Goal: Information Seeking & Learning: Learn about a topic

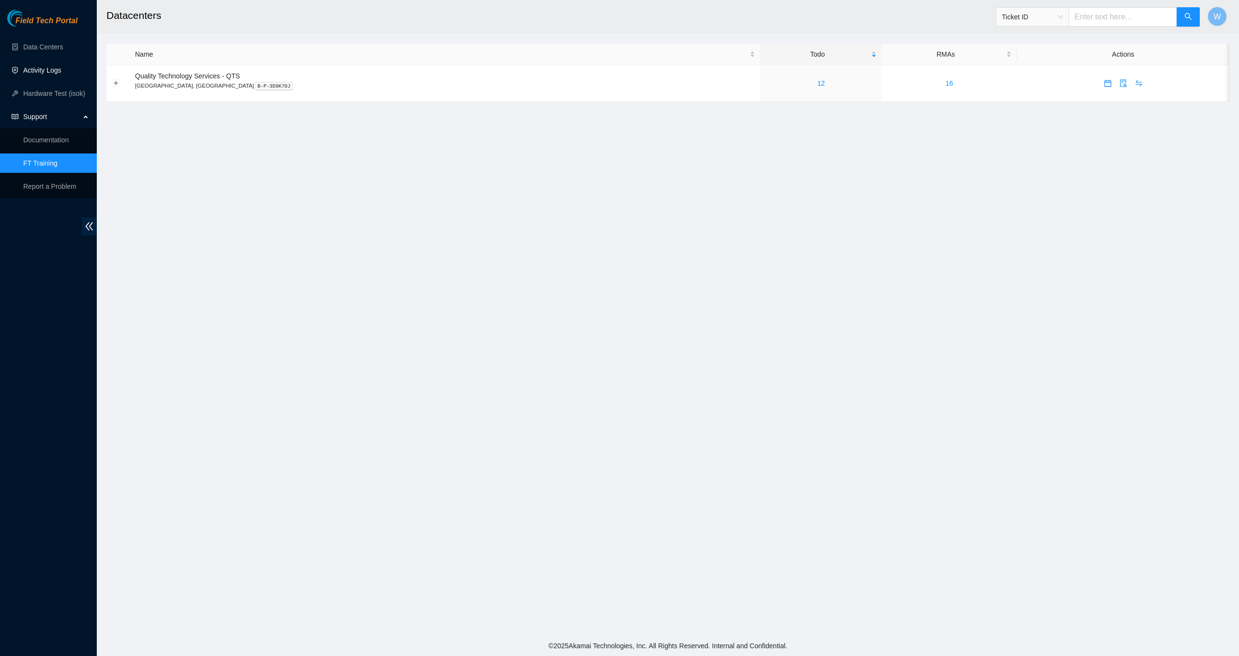
click at [61, 71] on link "Activity Logs" at bounding box center [42, 70] width 38 height 8
click at [58, 72] on link "Activity Logs" at bounding box center [42, 70] width 38 height 8
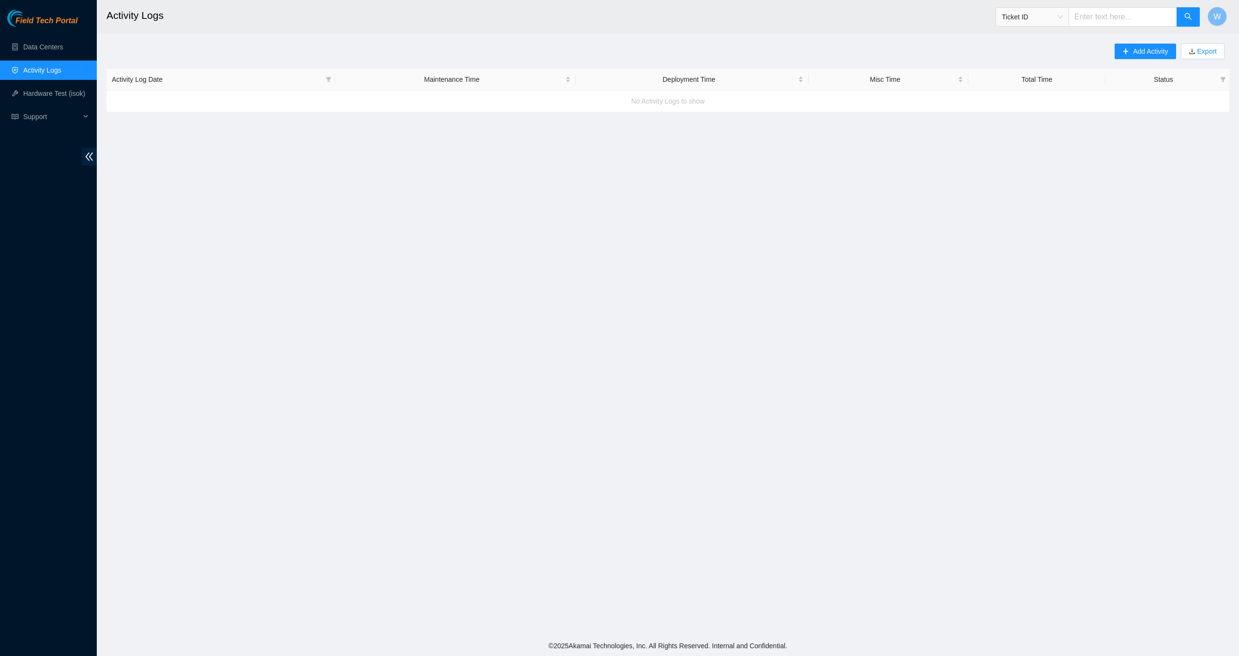
click at [132, 102] on div "No Activity Logs to show" at bounding box center [667, 101] width 1123 height 26
click at [157, 80] on span "Activity Log Date" at bounding box center [217, 79] width 210 height 11
click at [440, 81] on div "Maintenance Time" at bounding box center [455, 79] width 231 height 11
click at [1123, 52] on icon "plus" at bounding box center [1125, 51] width 7 height 7
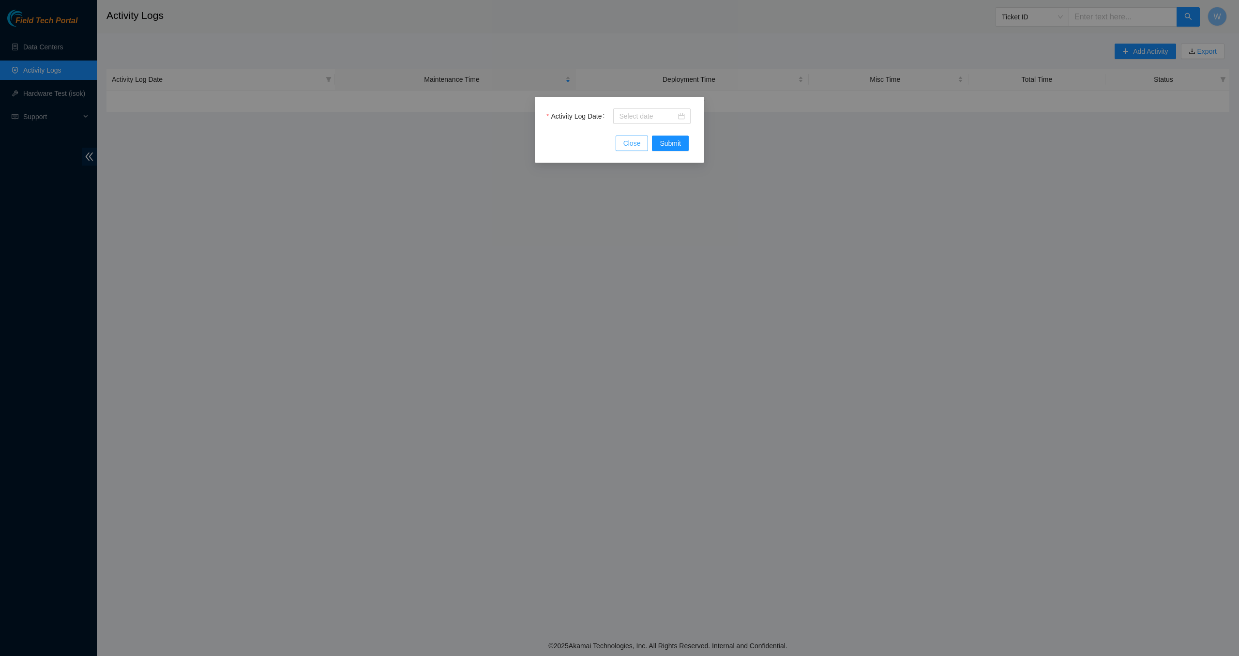
click at [636, 141] on span "Close" at bounding box center [631, 143] width 17 height 11
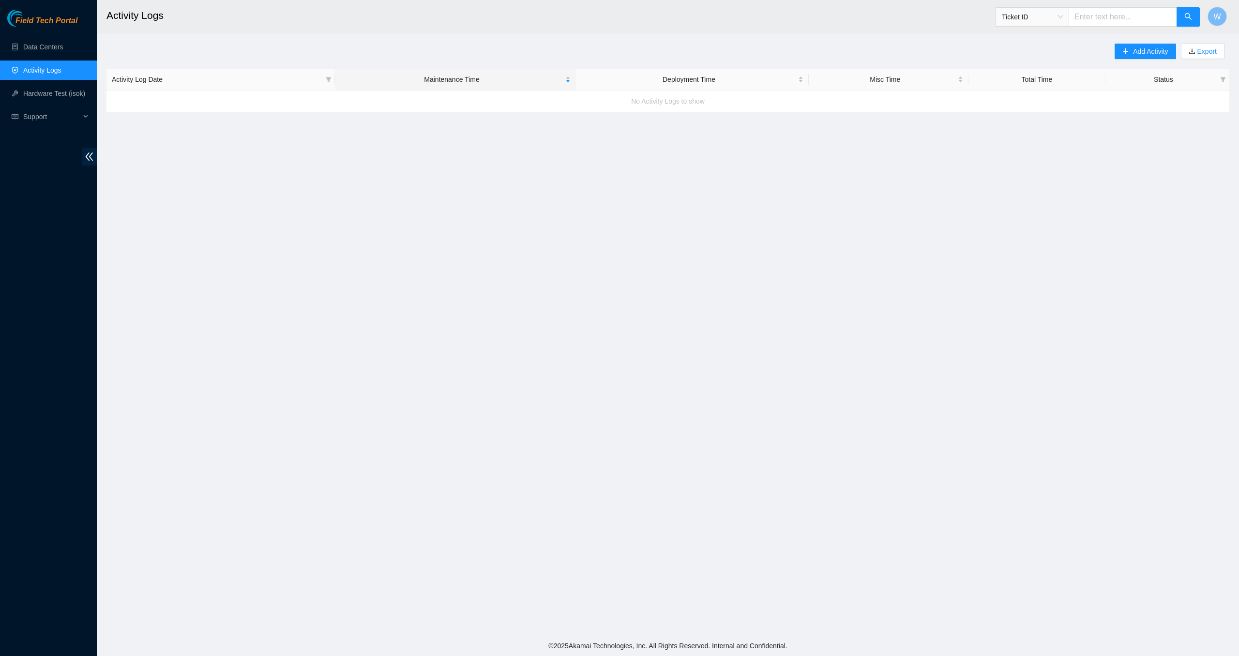
click at [882, 106] on div "No Activity Logs to show" at bounding box center [667, 101] width 1123 height 26
click at [885, 84] on div "Misc Time" at bounding box center [888, 79] width 149 height 11
click at [1059, 21] on span "Ticket ID" at bounding box center [1032, 17] width 61 height 15
click at [1105, 15] on input "text" at bounding box center [1123, 16] width 108 height 19
type input "activity logs"
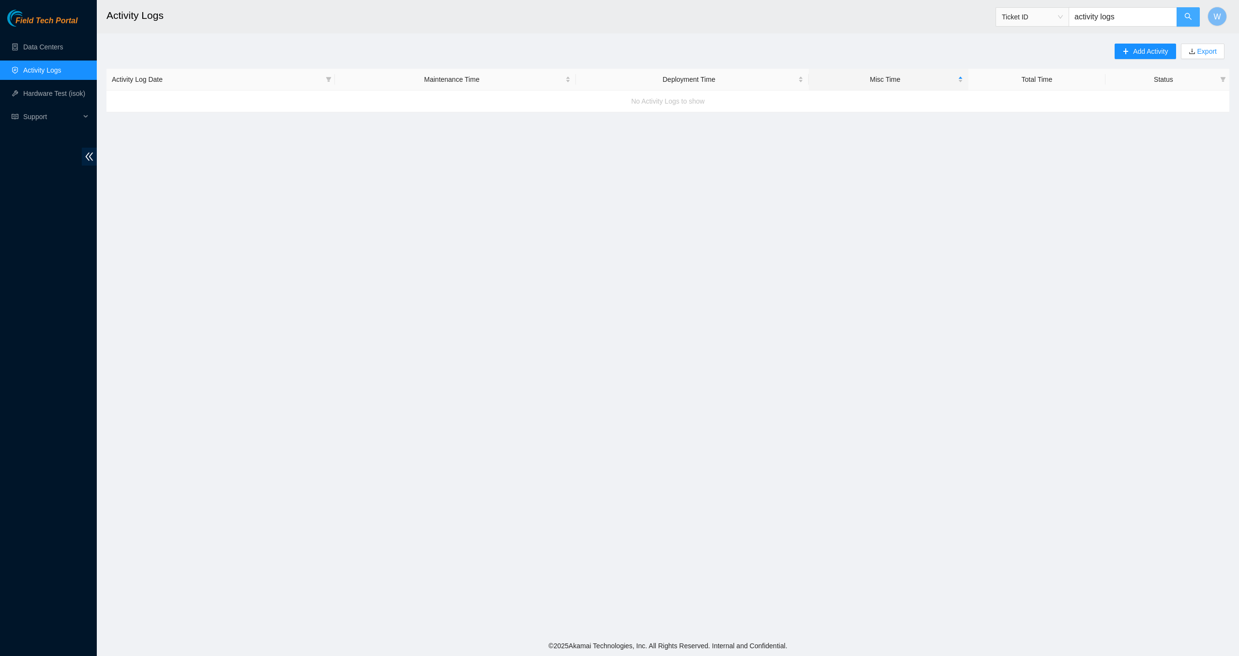
click at [1184, 17] on icon "search" at bounding box center [1188, 17] width 8 height 8
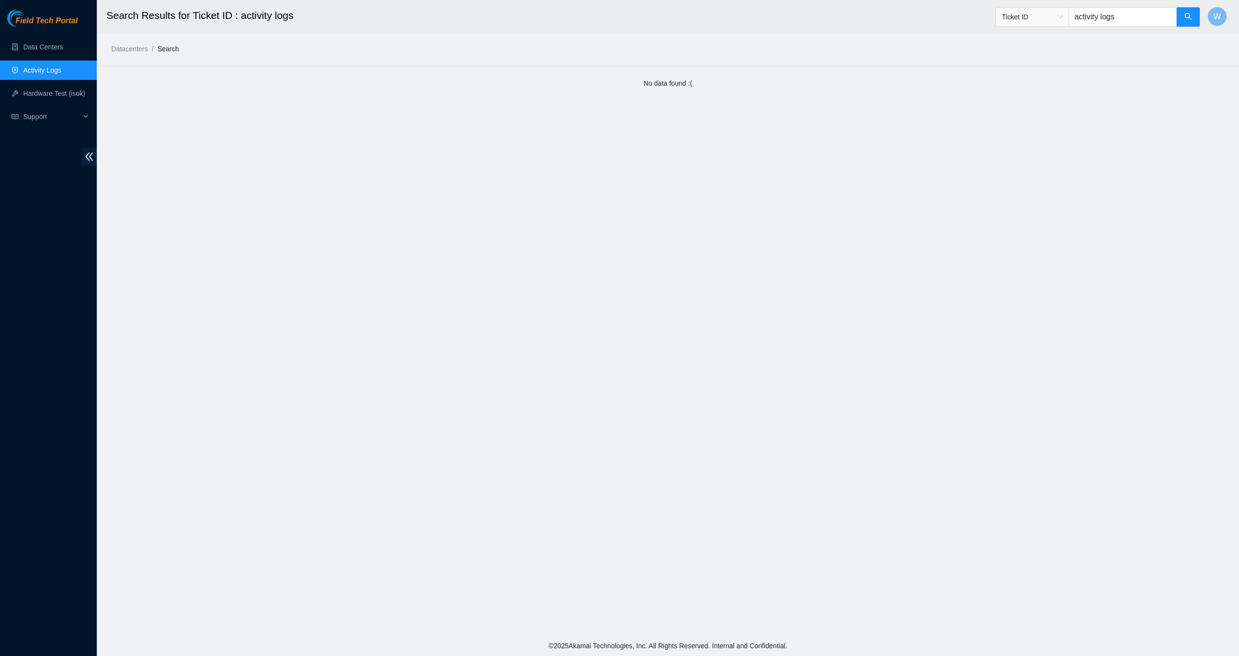
click at [1138, 19] on input "activity logs" at bounding box center [1123, 16] width 108 height 19
type input "a"
click at [48, 48] on link "Data Centers" at bounding box center [43, 47] width 40 height 8
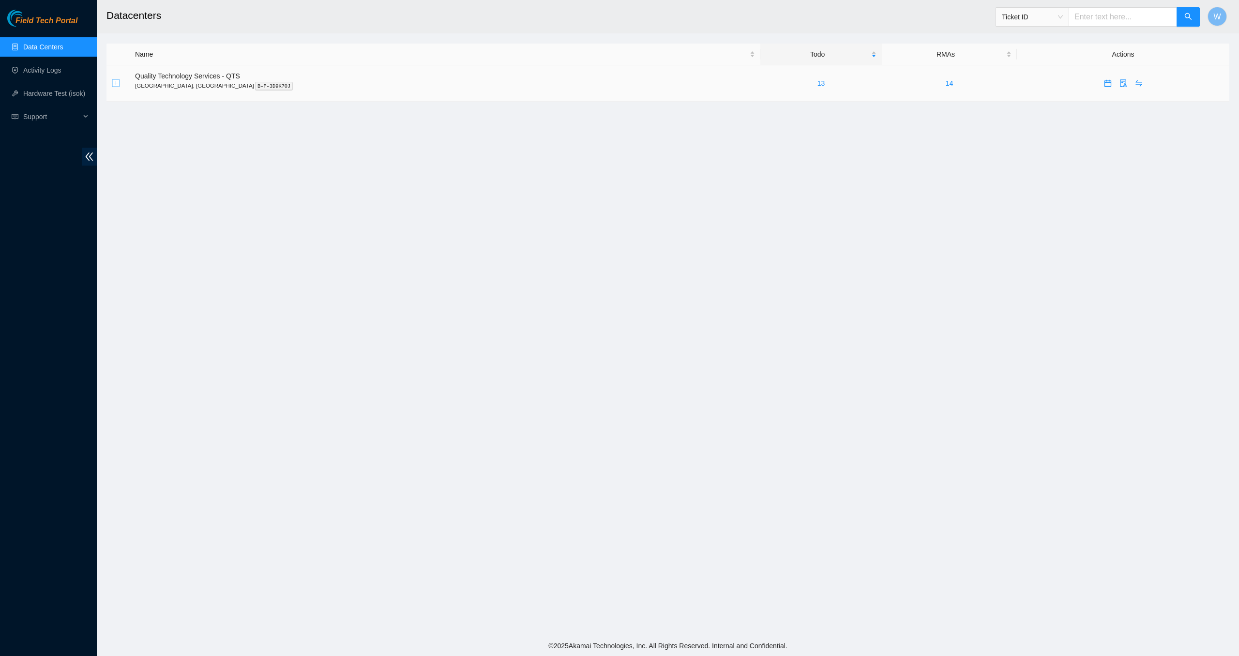
click at [117, 84] on button "Expand row" at bounding box center [116, 83] width 8 height 8
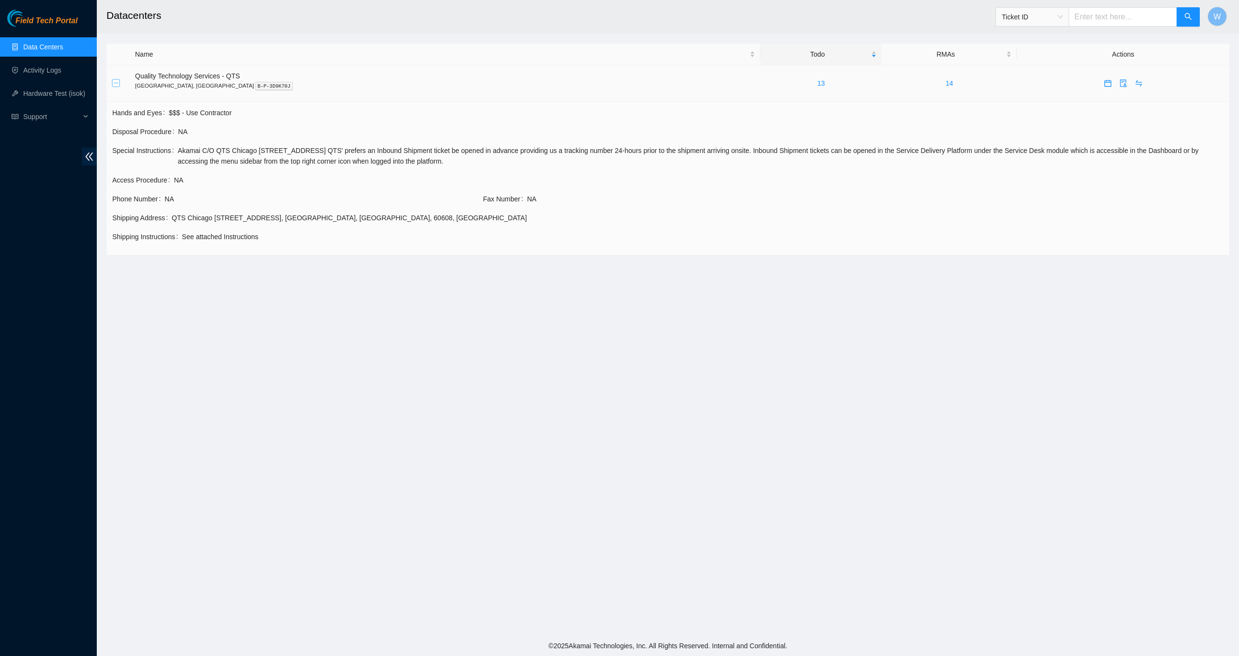
click at [119, 84] on button "Collapse row" at bounding box center [116, 83] width 8 height 8
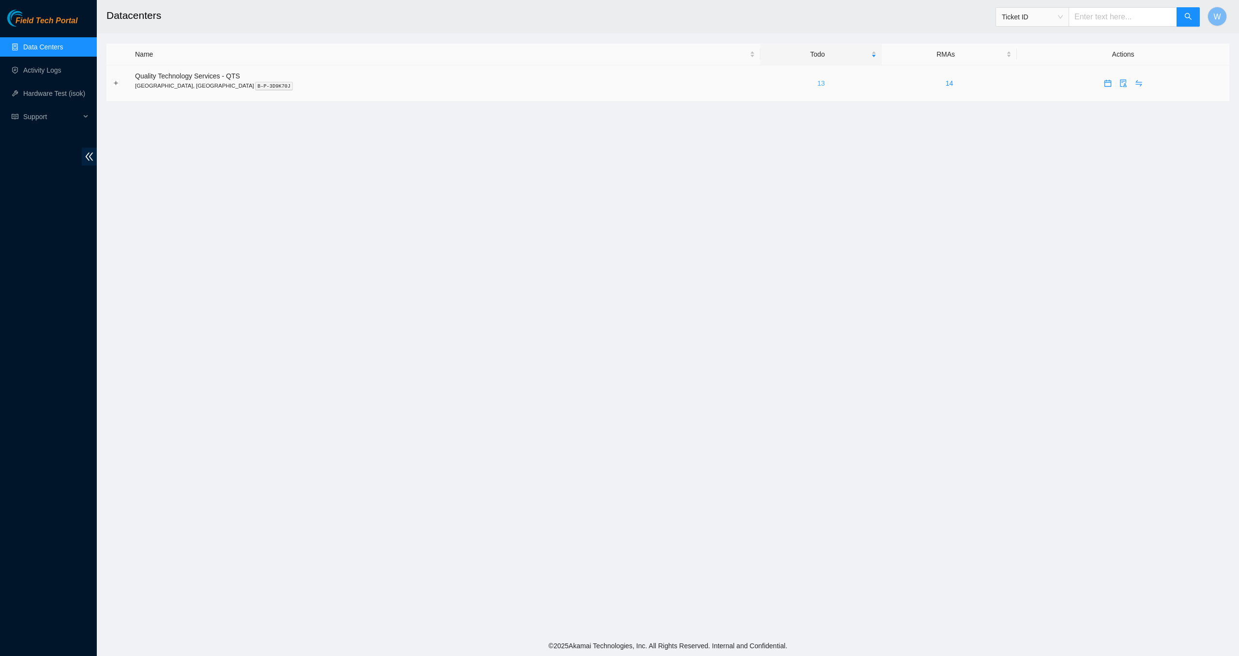
click at [817, 84] on link "13" at bounding box center [821, 83] width 8 height 8
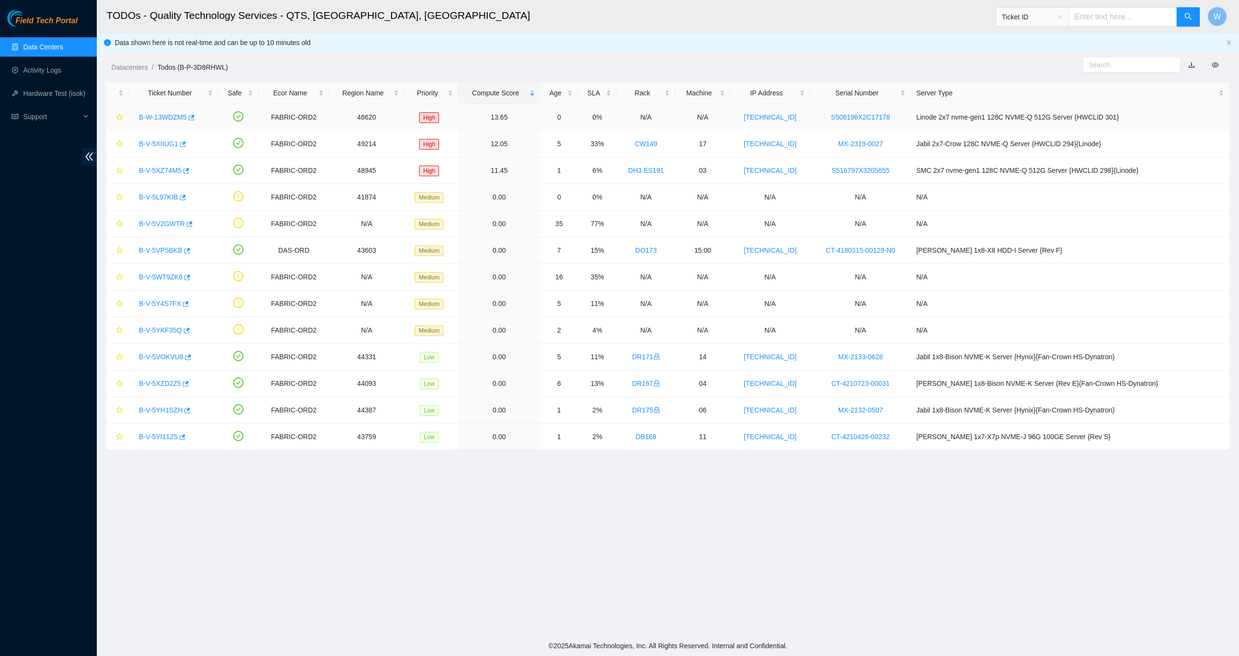
click at [179, 118] on link "B-W-13WDZM5" at bounding box center [163, 117] width 48 height 8
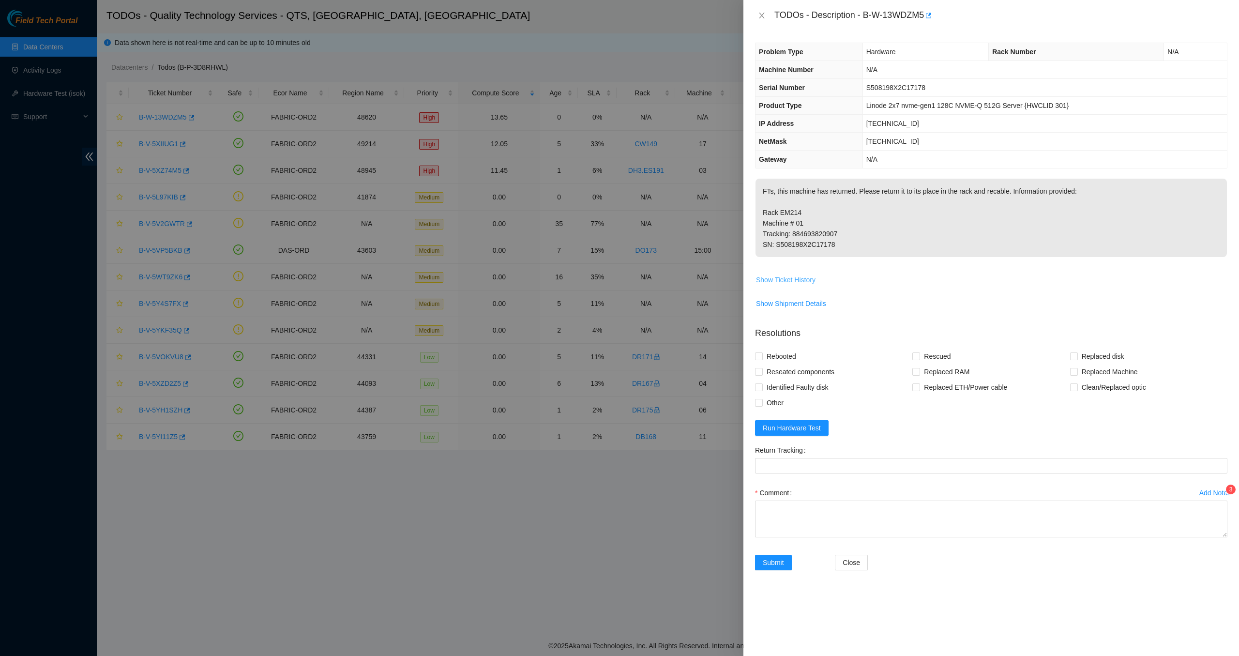
click at [782, 281] on span "Show Ticket History" at bounding box center [786, 279] width 60 height 11
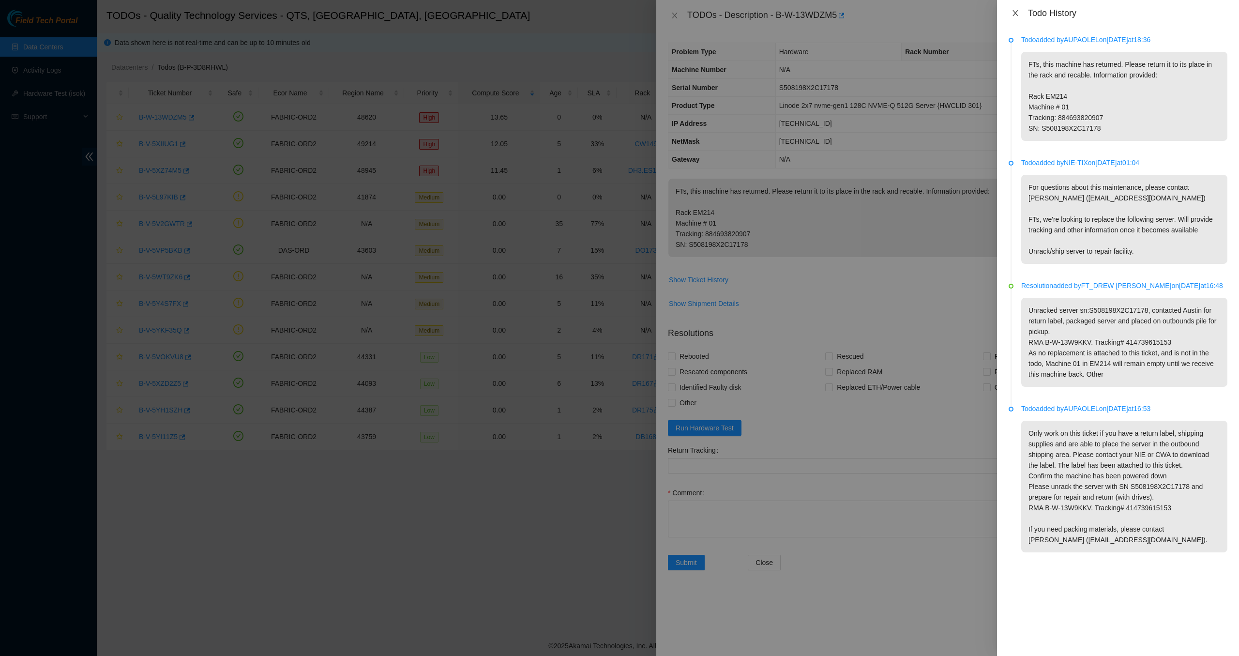
click at [1016, 15] on icon "close" at bounding box center [1015, 13] width 5 height 6
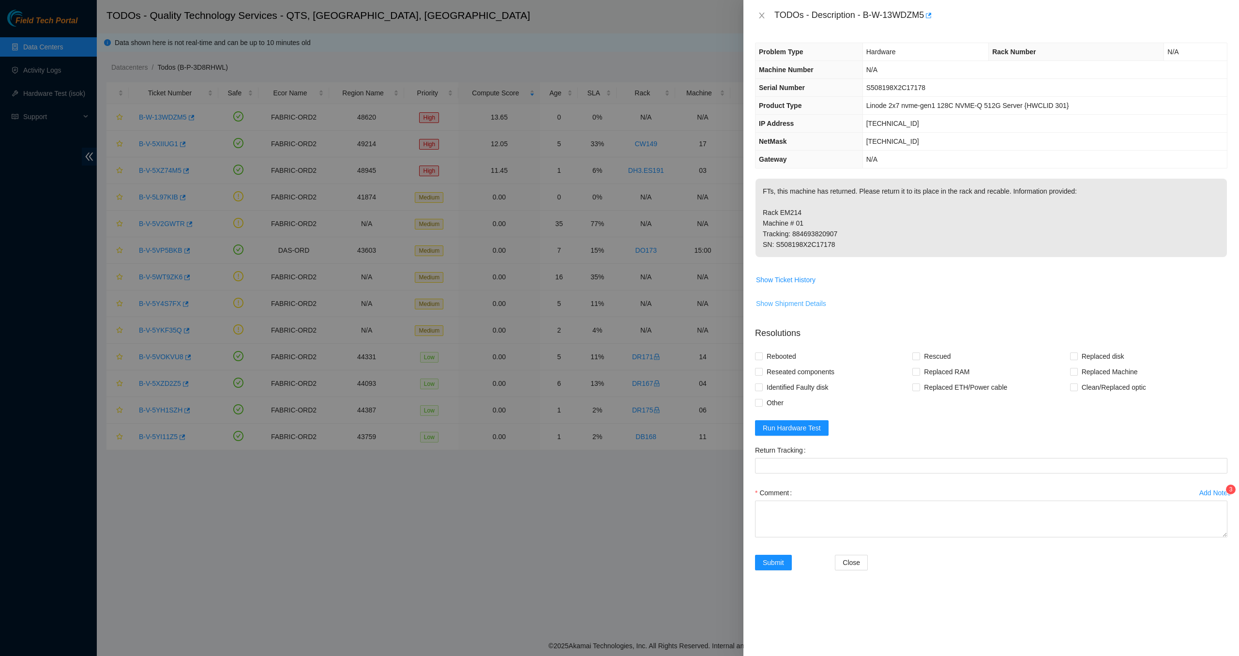
click at [791, 305] on span "Show Shipment Details" at bounding box center [791, 303] width 70 height 11
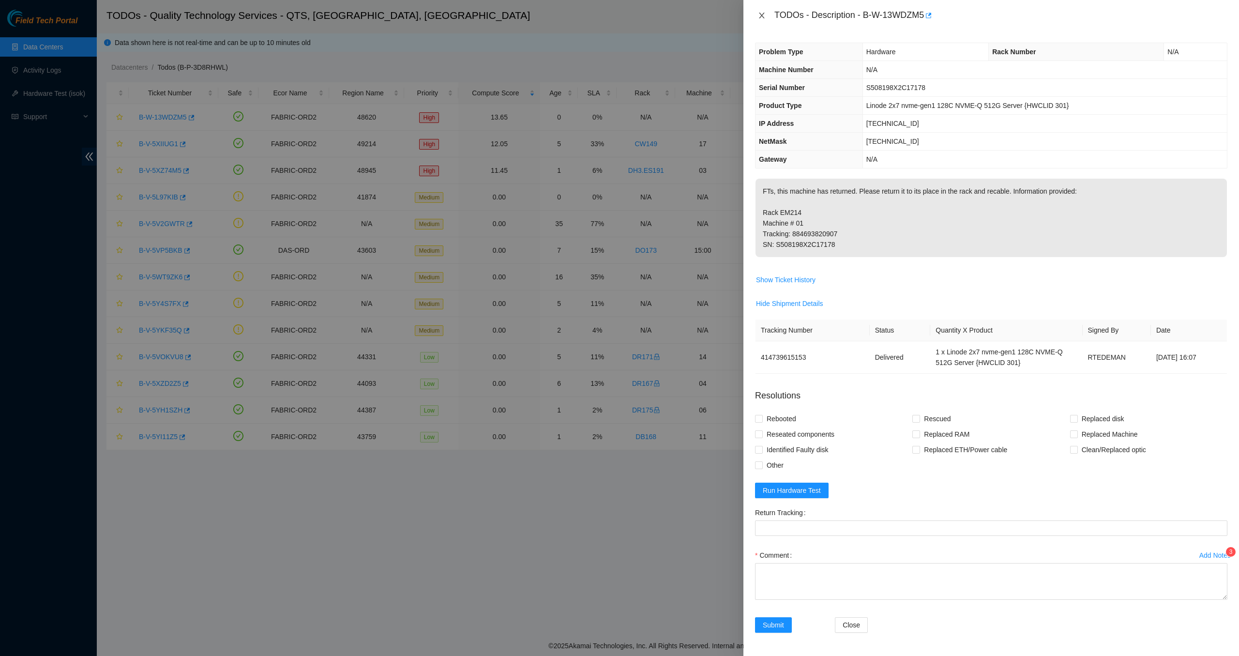
click at [763, 15] on icon "close" at bounding box center [762, 16] width 8 height 8
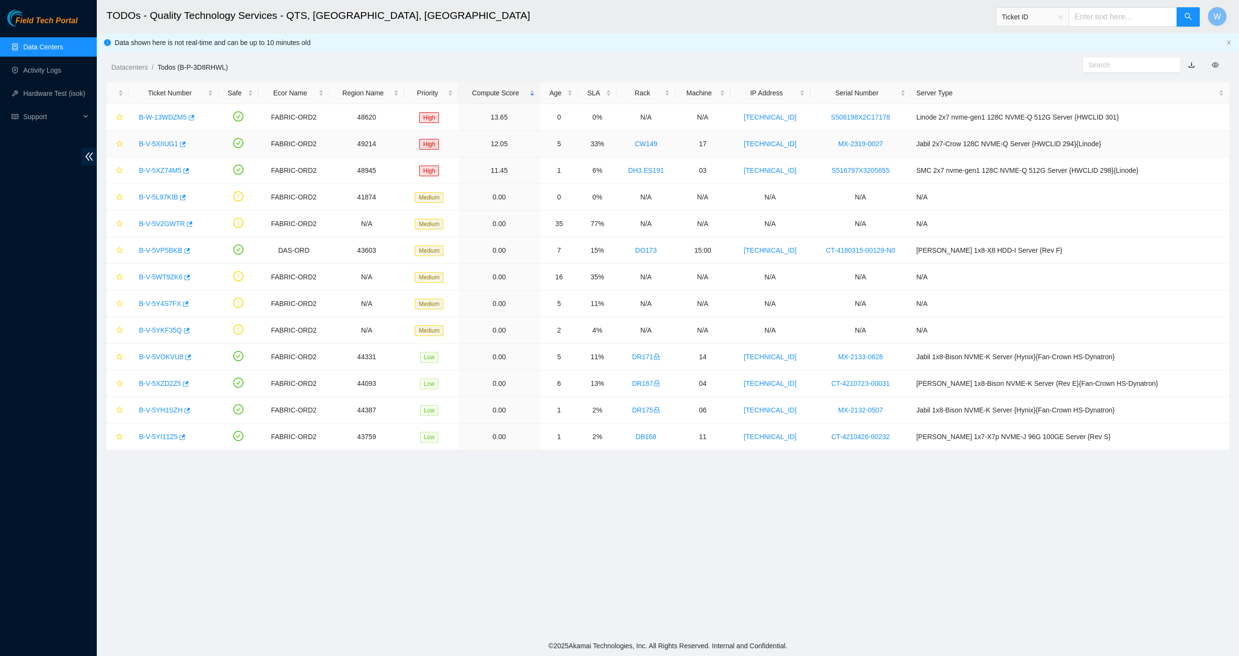
click at [171, 142] on link "B-V-5XIIUG1" at bounding box center [158, 144] width 39 height 8
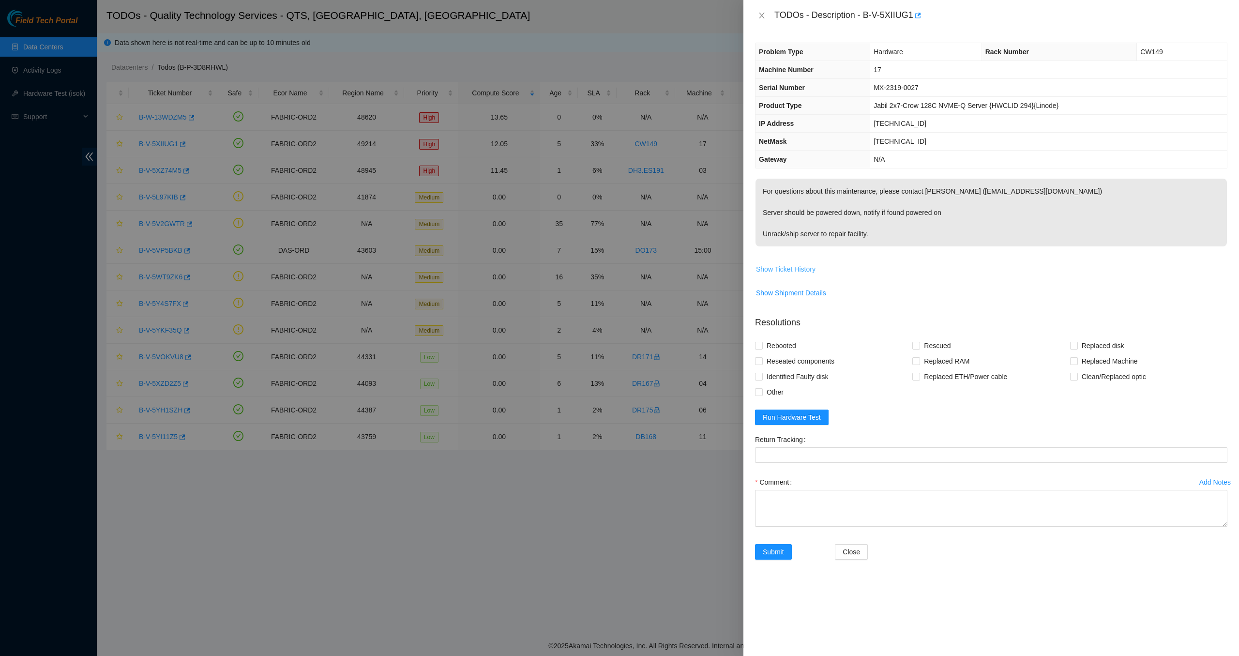
click at [811, 269] on span "Show Ticket History" at bounding box center [786, 269] width 60 height 11
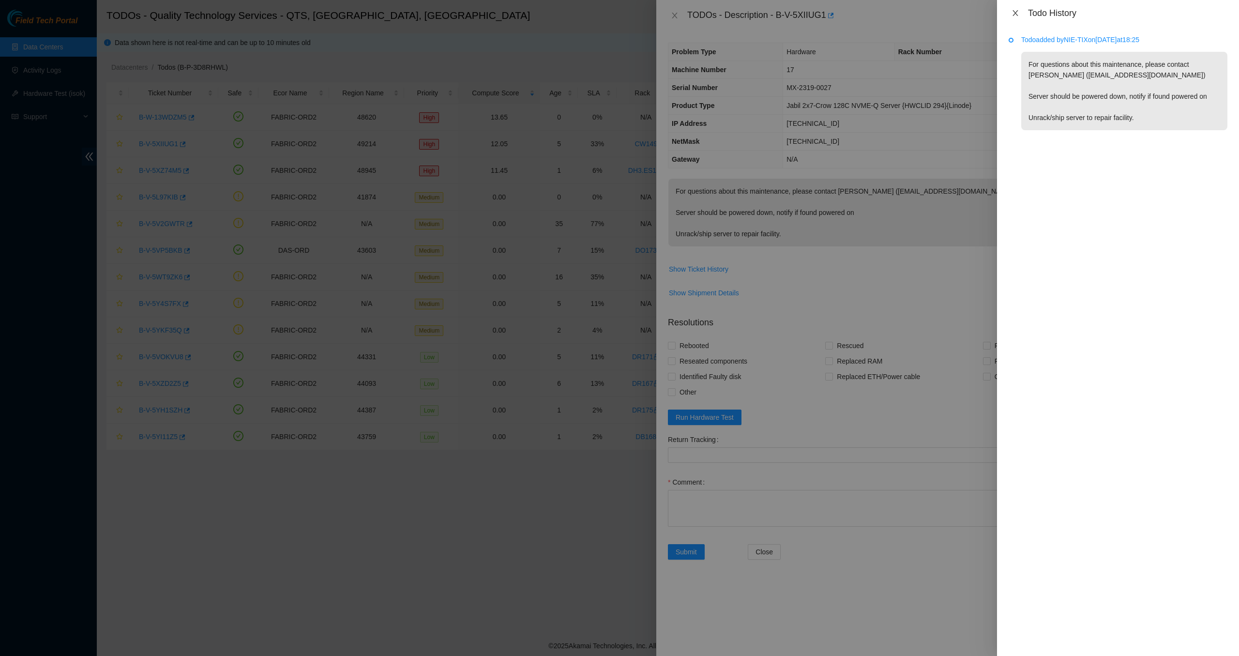
click at [1017, 14] on icon "close" at bounding box center [1016, 13] width 8 height 8
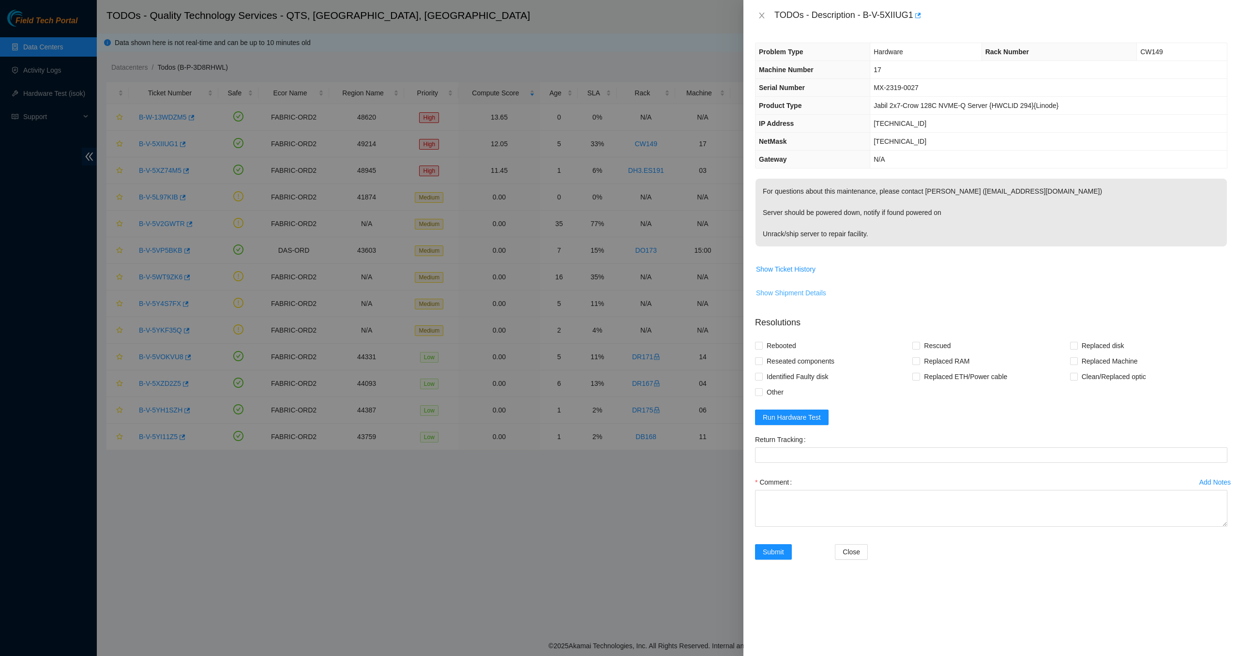
click at [808, 294] on span "Show Shipment Details" at bounding box center [791, 293] width 70 height 11
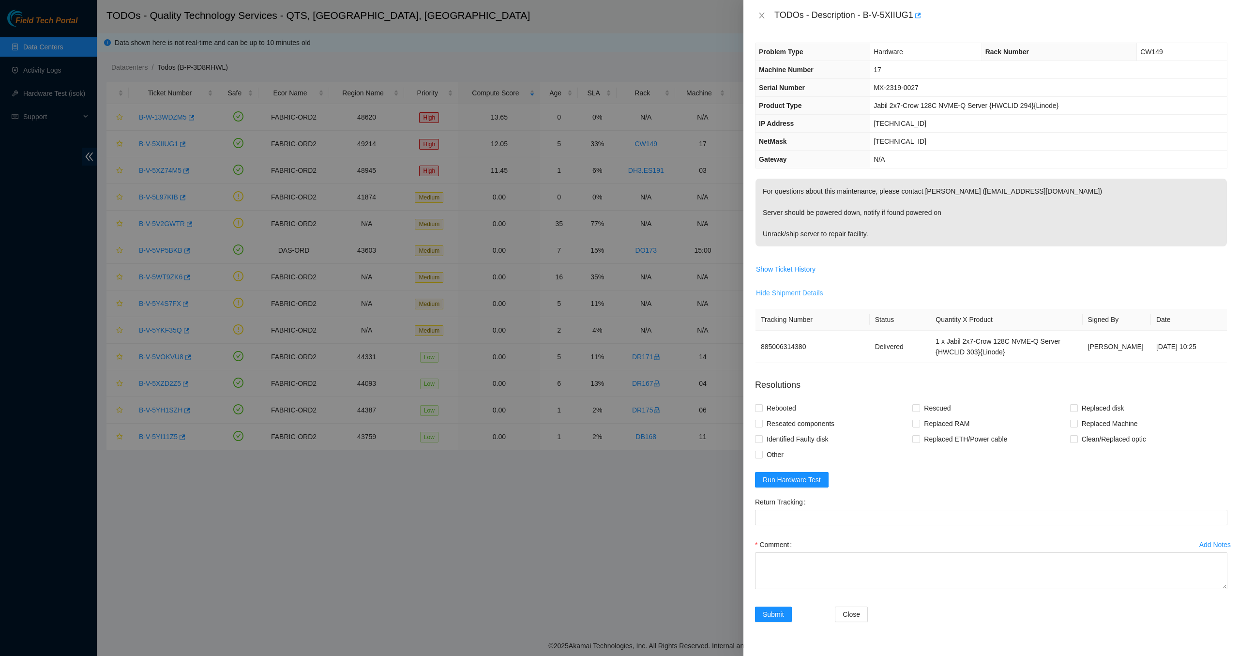
click at [815, 293] on span "Hide Shipment Details" at bounding box center [789, 293] width 67 height 11
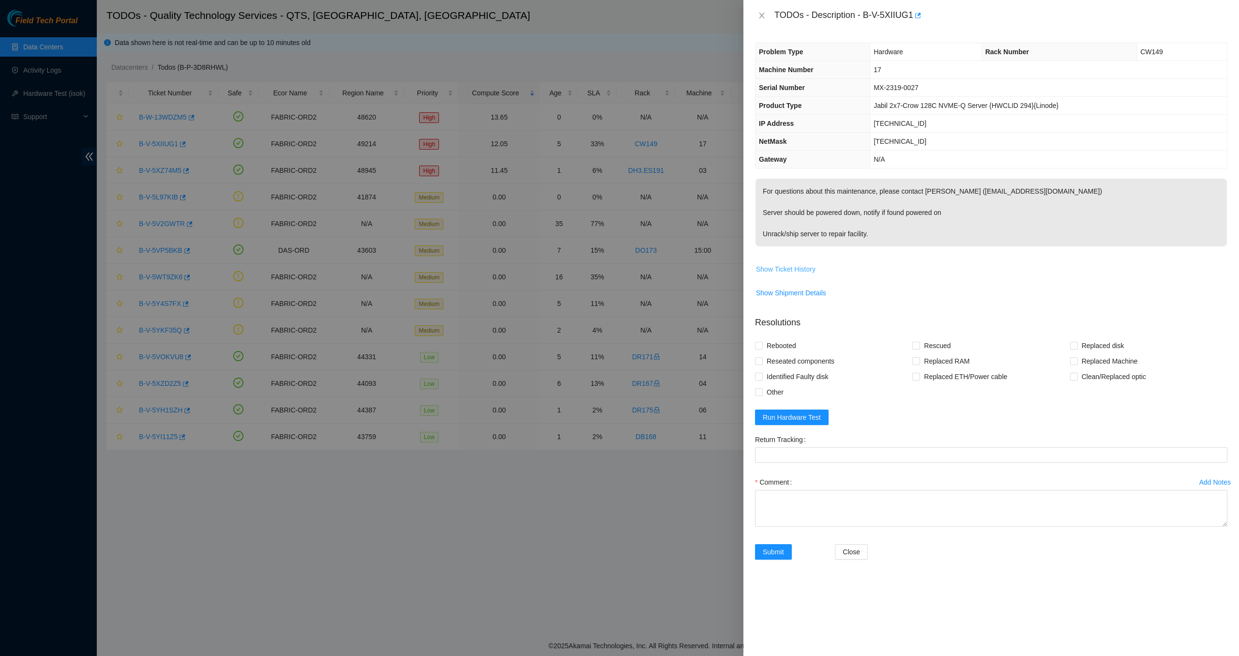
click at [798, 271] on span "Show Ticket History" at bounding box center [786, 269] width 60 height 11
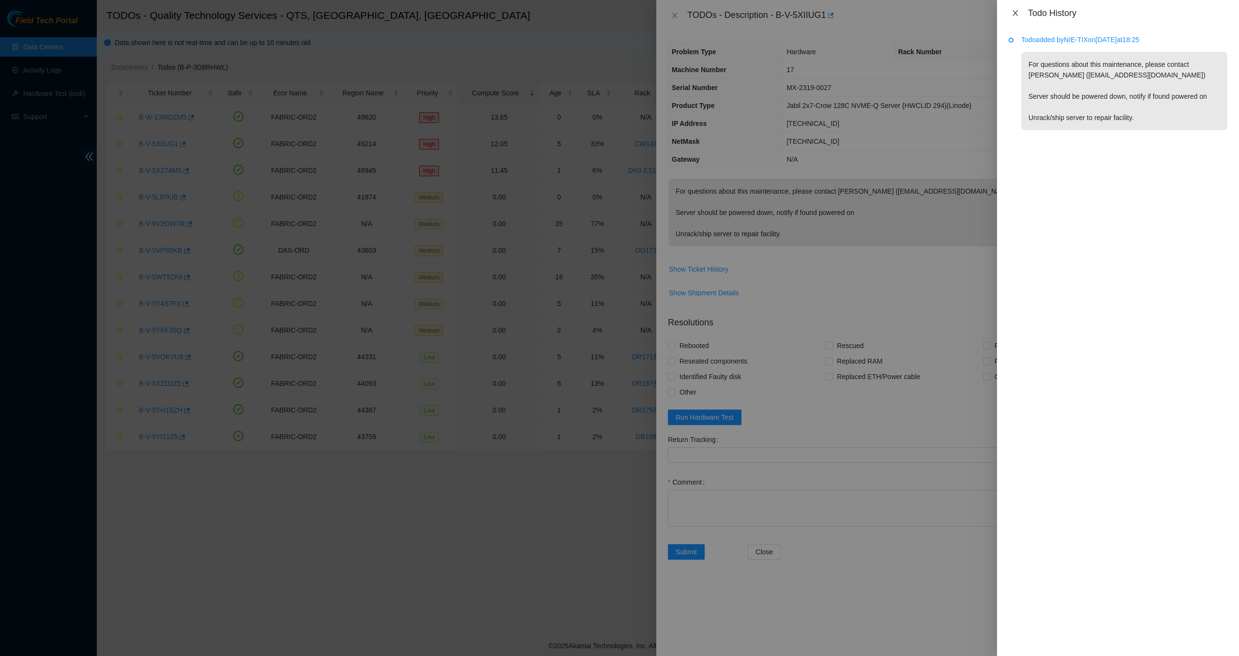
click at [1016, 14] on icon "close" at bounding box center [1015, 13] width 5 height 6
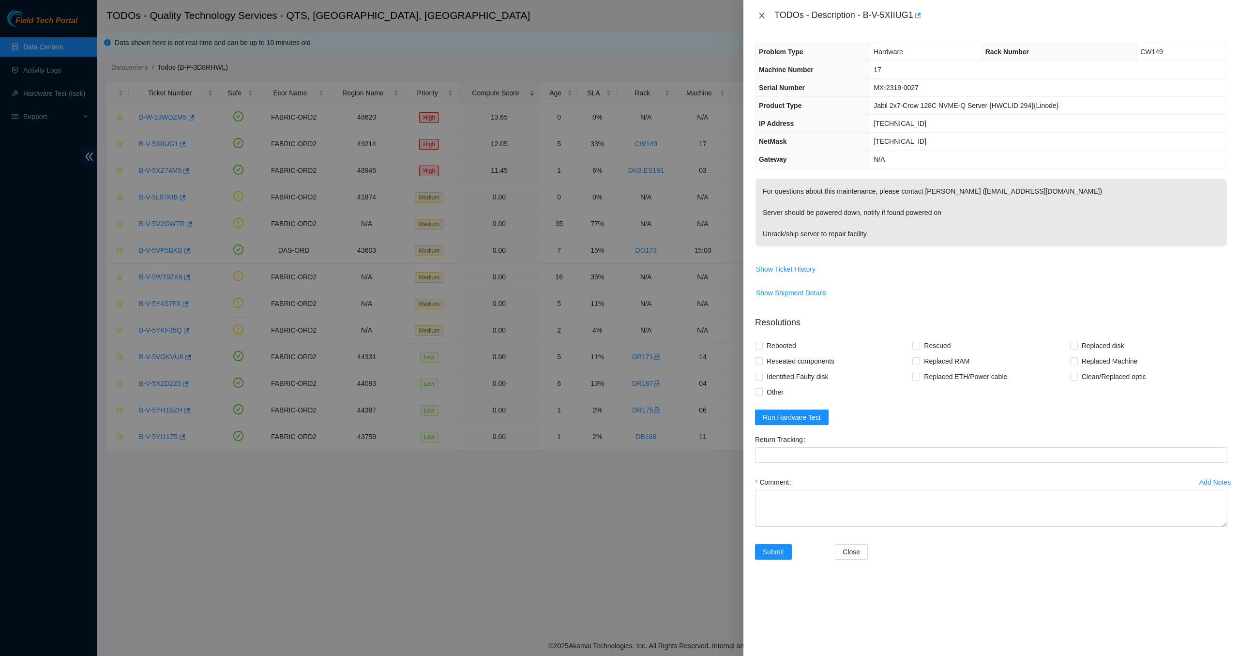
click at [762, 17] on icon "close" at bounding box center [762, 16] width 8 height 8
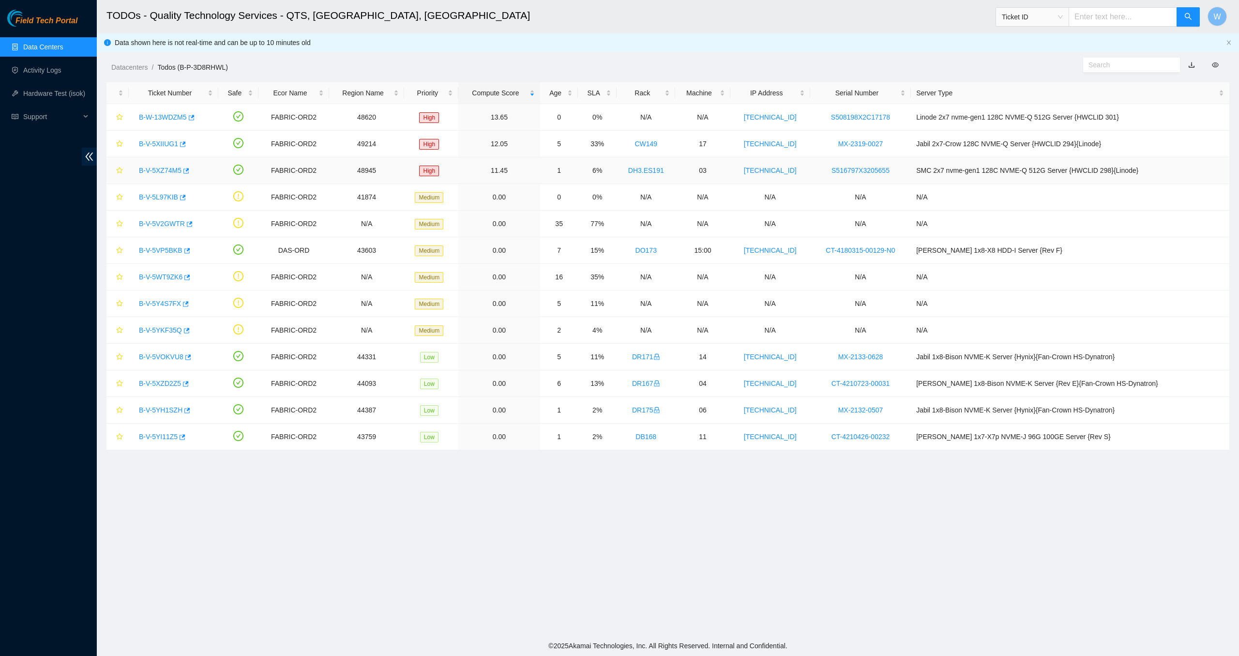
click at [176, 170] on link "B-V-5XZ74M5" at bounding box center [160, 171] width 43 height 8
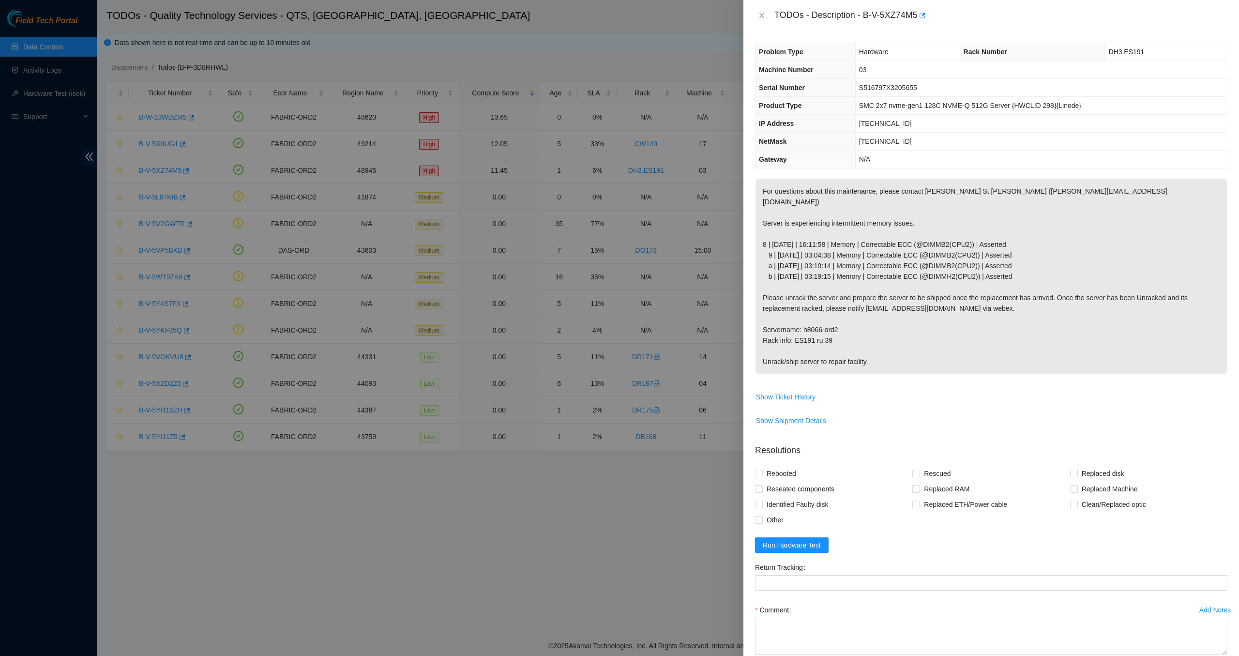
click at [170, 143] on div at bounding box center [619, 328] width 1239 height 656
click at [800, 415] on span "Show Shipment Details" at bounding box center [791, 420] width 70 height 11
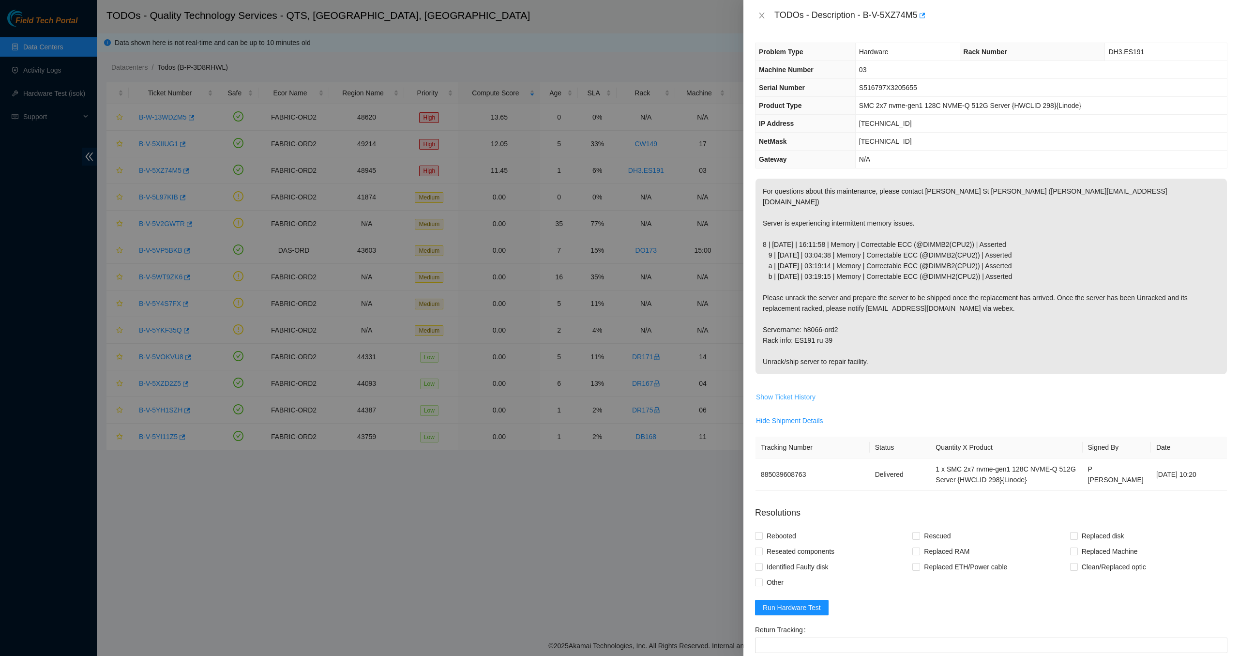
click at [791, 392] on span "Show Ticket History" at bounding box center [786, 397] width 60 height 11
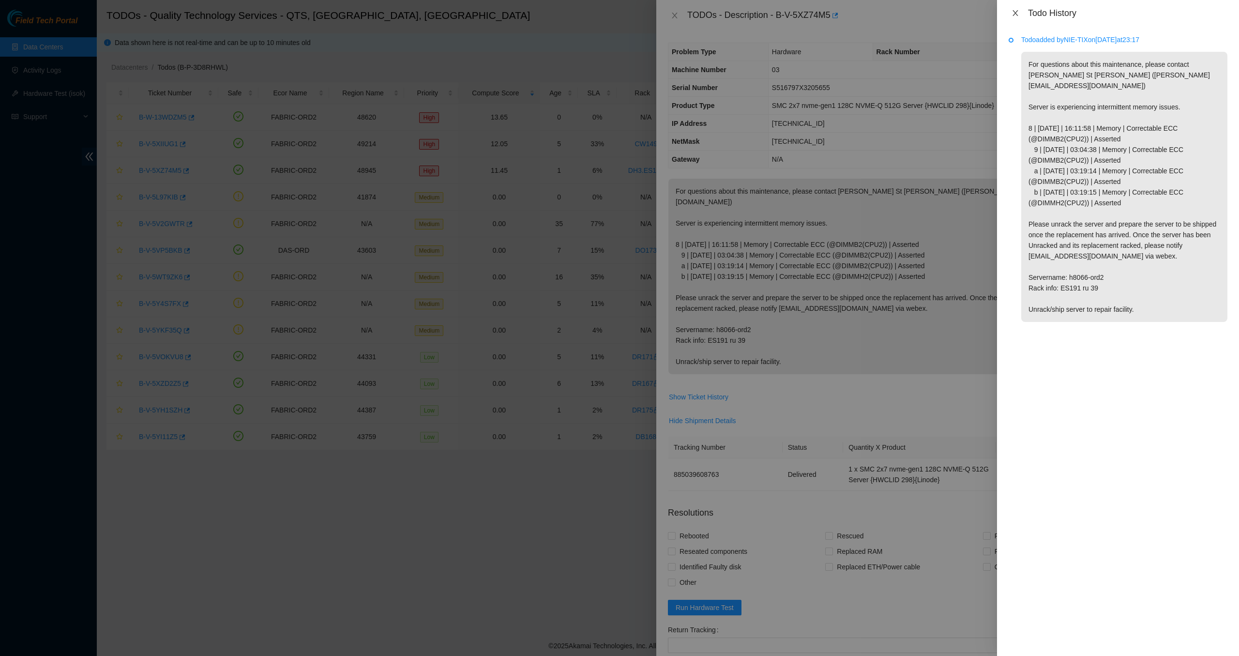
click at [1018, 14] on icon "close" at bounding box center [1016, 13] width 8 height 8
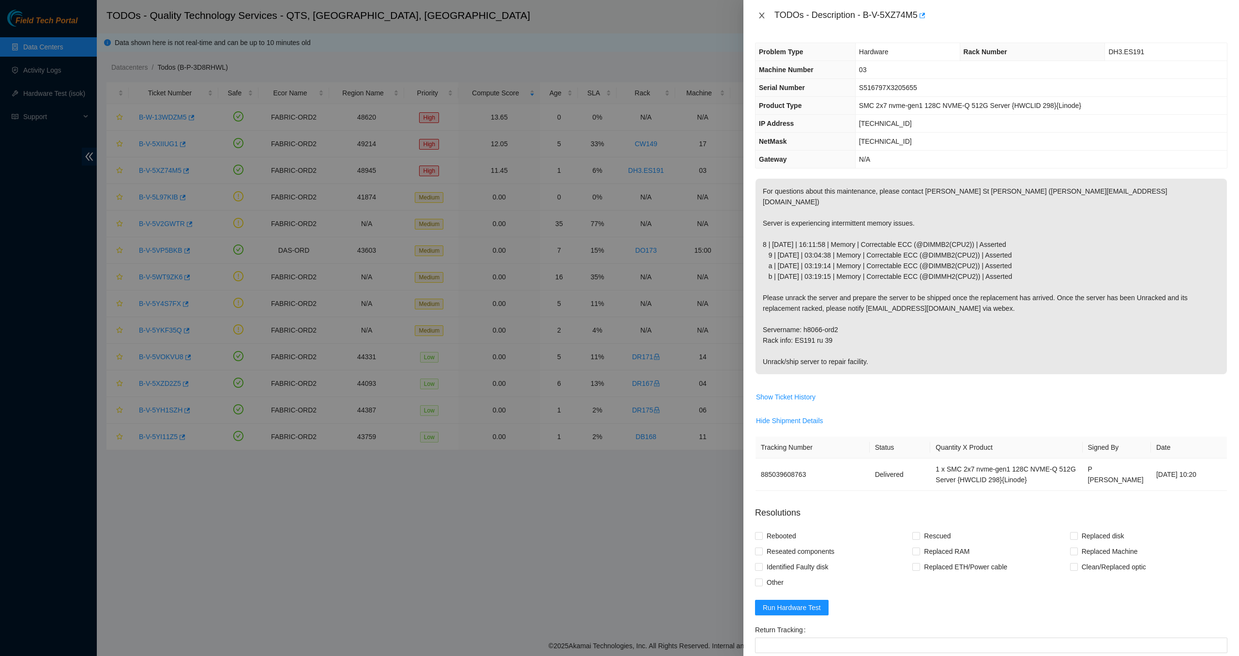
click at [761, 17] on icon "close" at bounding box center [762, 16] width 8 height 8
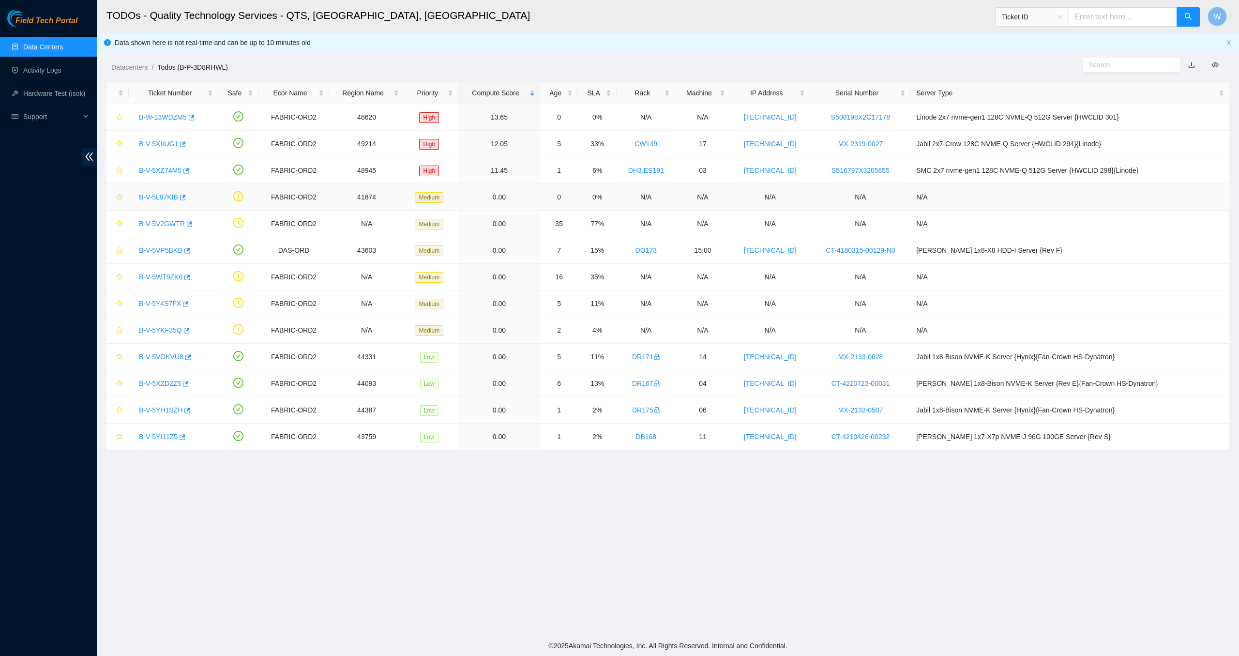
click at [167, 197] on link "B-V-5L97KIB" at bounding box center [158, 197] width 39 height 8
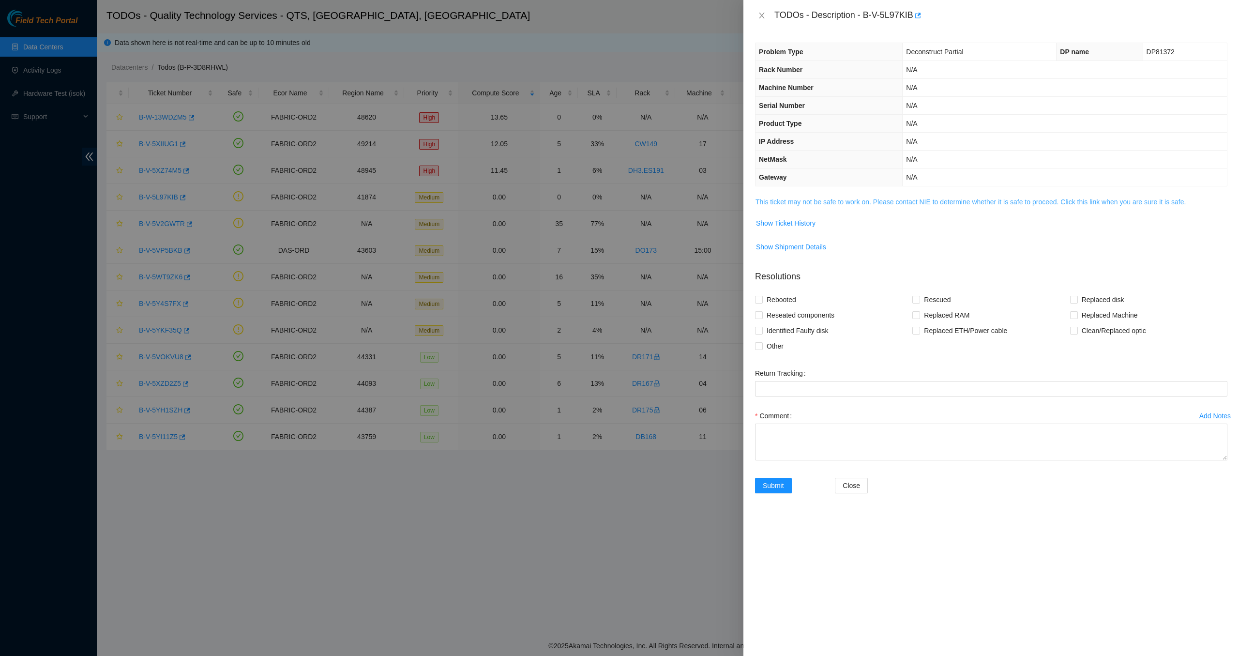
click at [886, 204] on link "This ticket may not be safe to work on. Please contact NIE to determine whether…" at bounding box center [971, 202] width 430 height 8
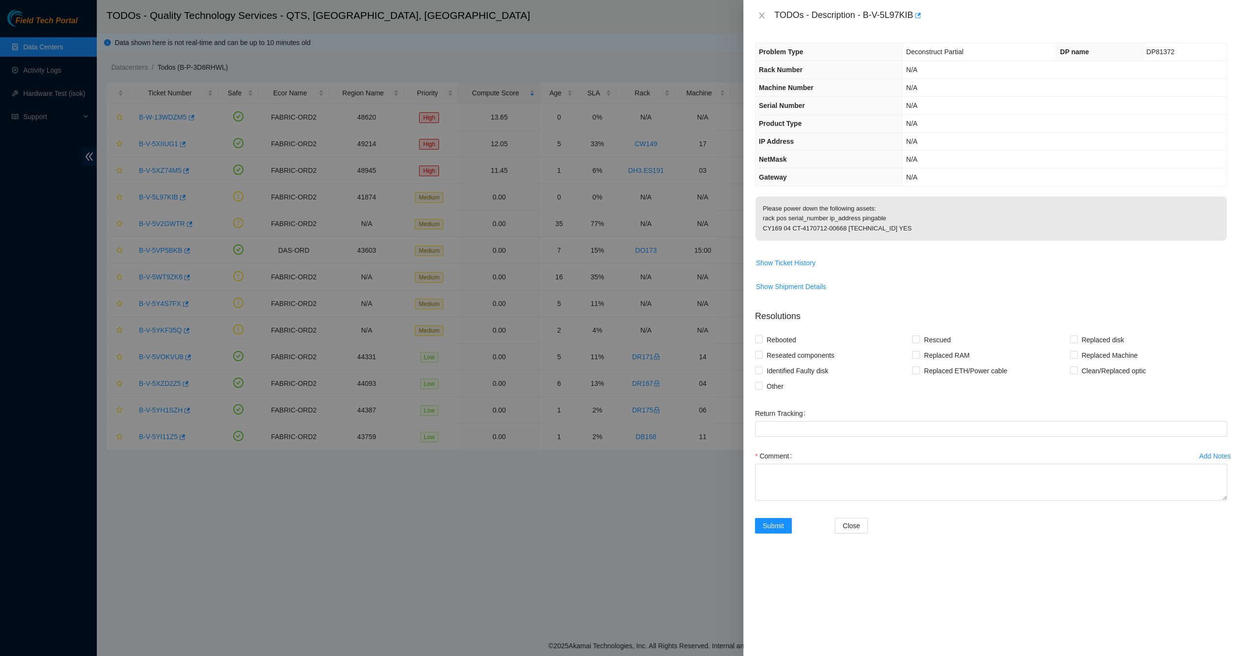
click at [879, 269] on span "Show Ticket History" at bounding box center [991, 262] width 471 height 15
click at [866, 224] on p "Please power down the following assets: rack pos serial_number ip_address pinga…" at bounding box center [991, 219] width 471 height 44
click at [809, 268] on span "Show Ticket History" at bounding box center [786, 262] width 60 height 11
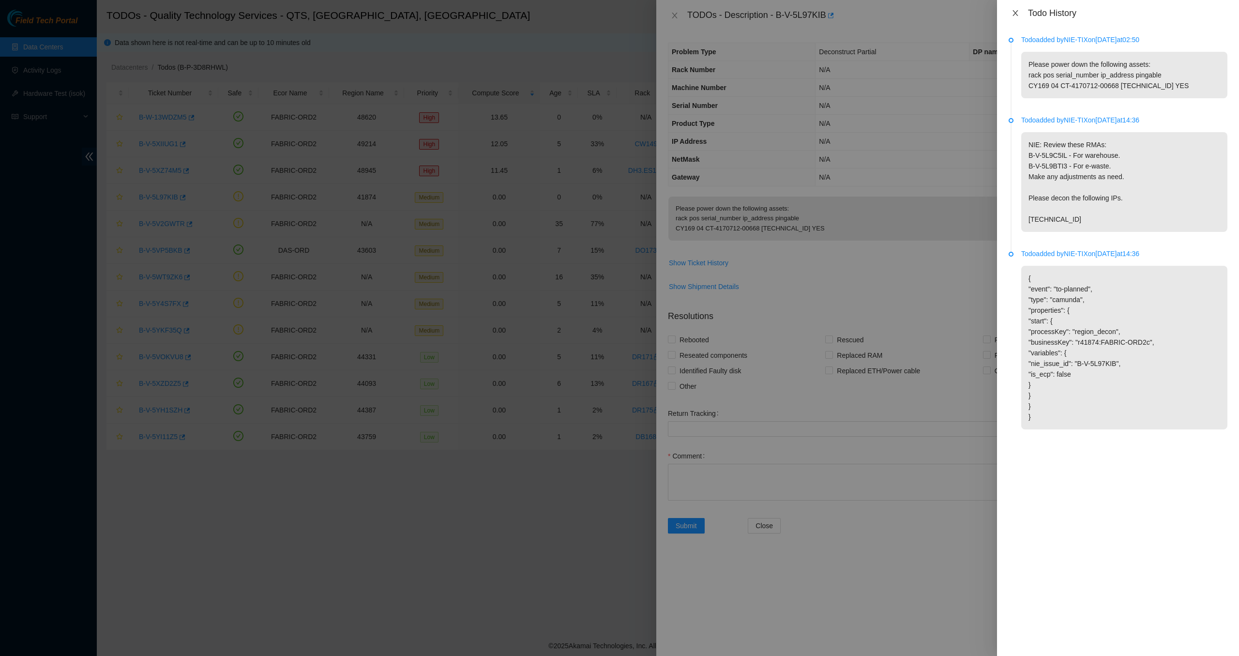
click at [1018, 12] on icon "close" at bounding box center [1016, 13] width 8 height 8
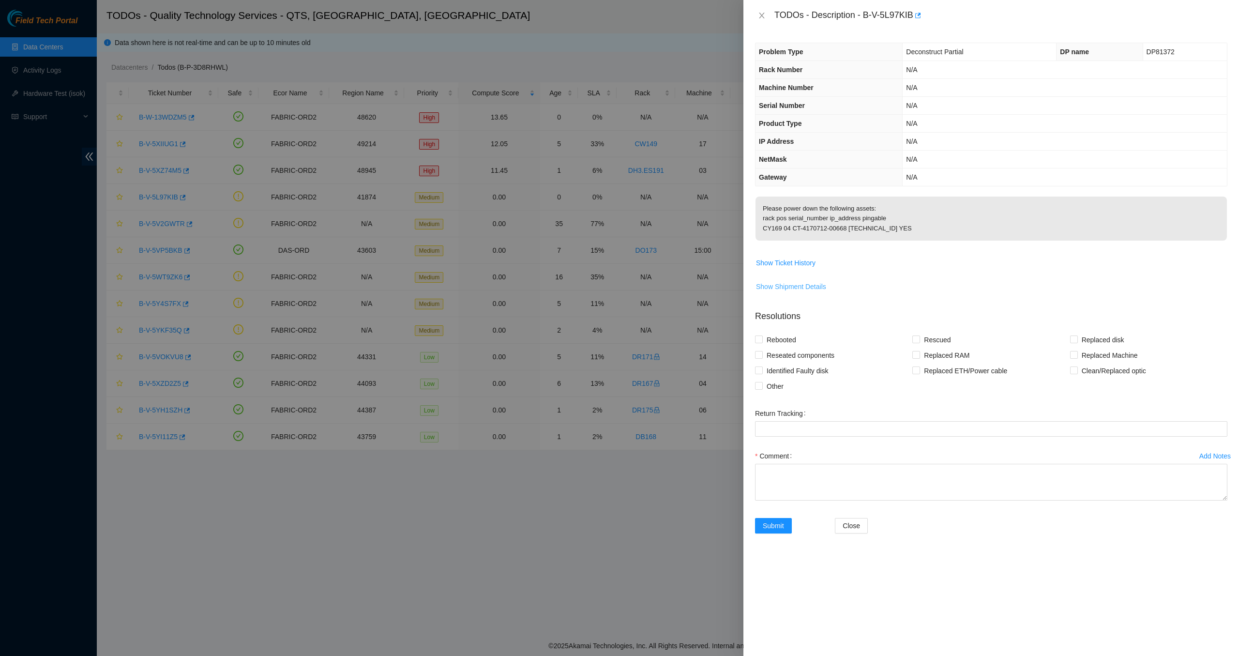
click at [821, 292] on span "Show Shipment Details" at bounding box center [791, 286] width 70 height 11
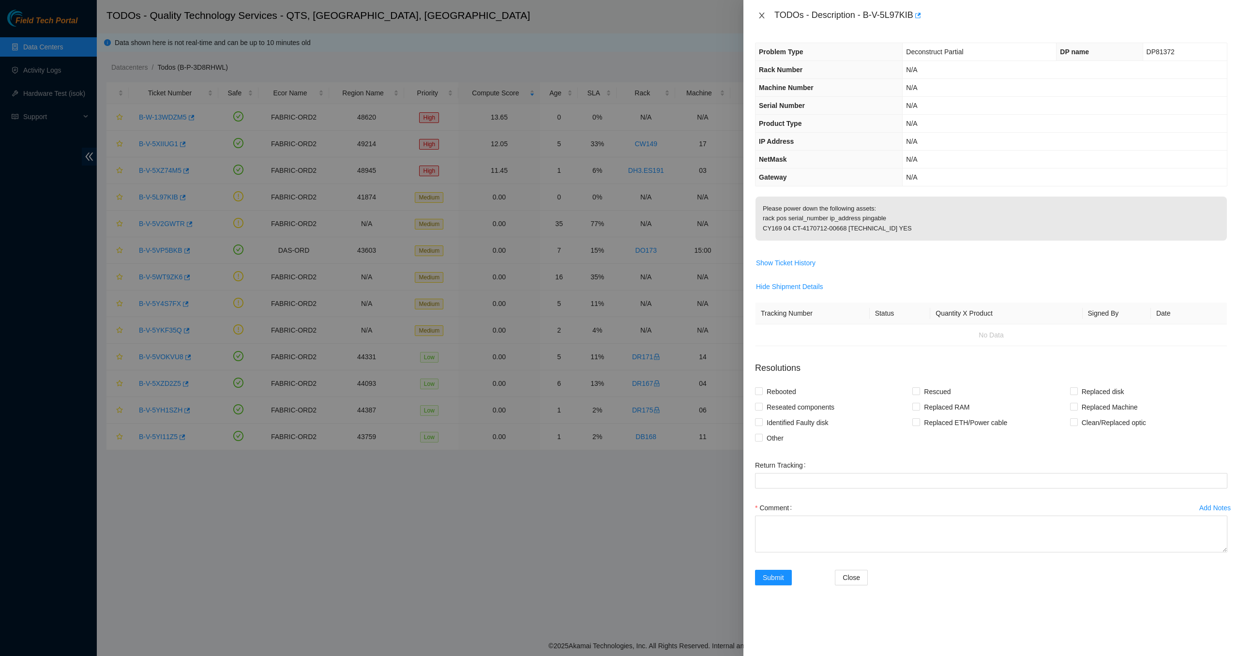
click at [759, 17] on icon "close" at bounding box center [762, 16] width 8 height 8
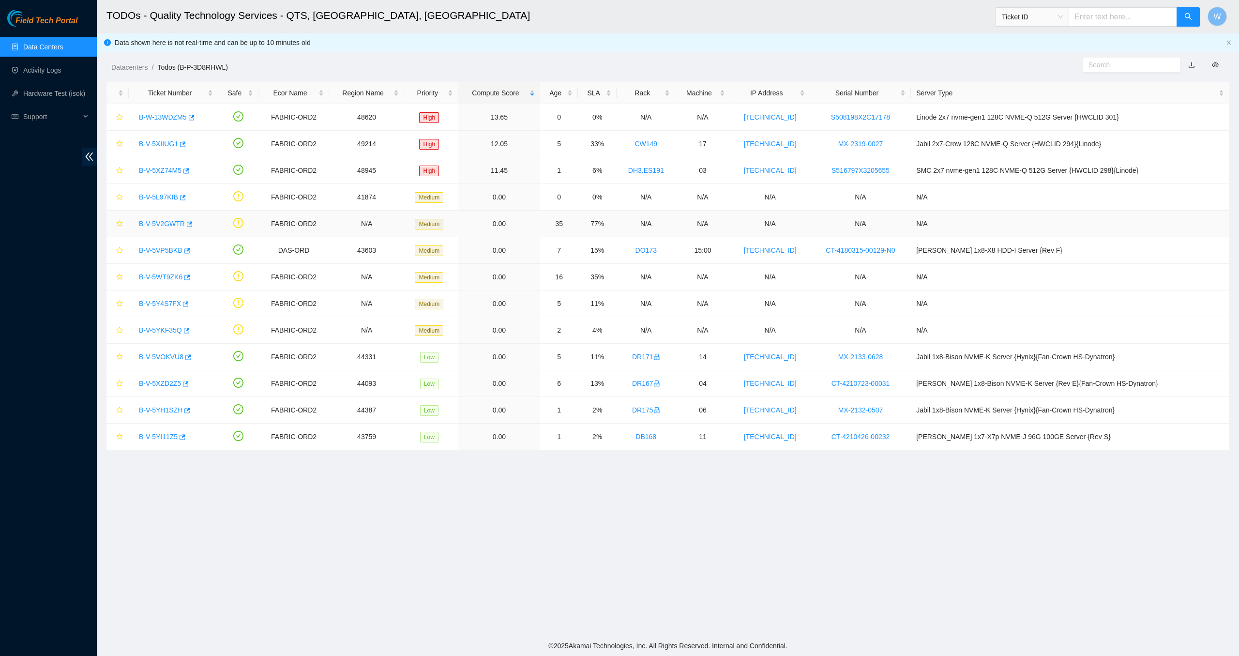
click at [155, 222] on link "B-V-5V2GWTR" at bounding box center [162, 224] width 46 height 8
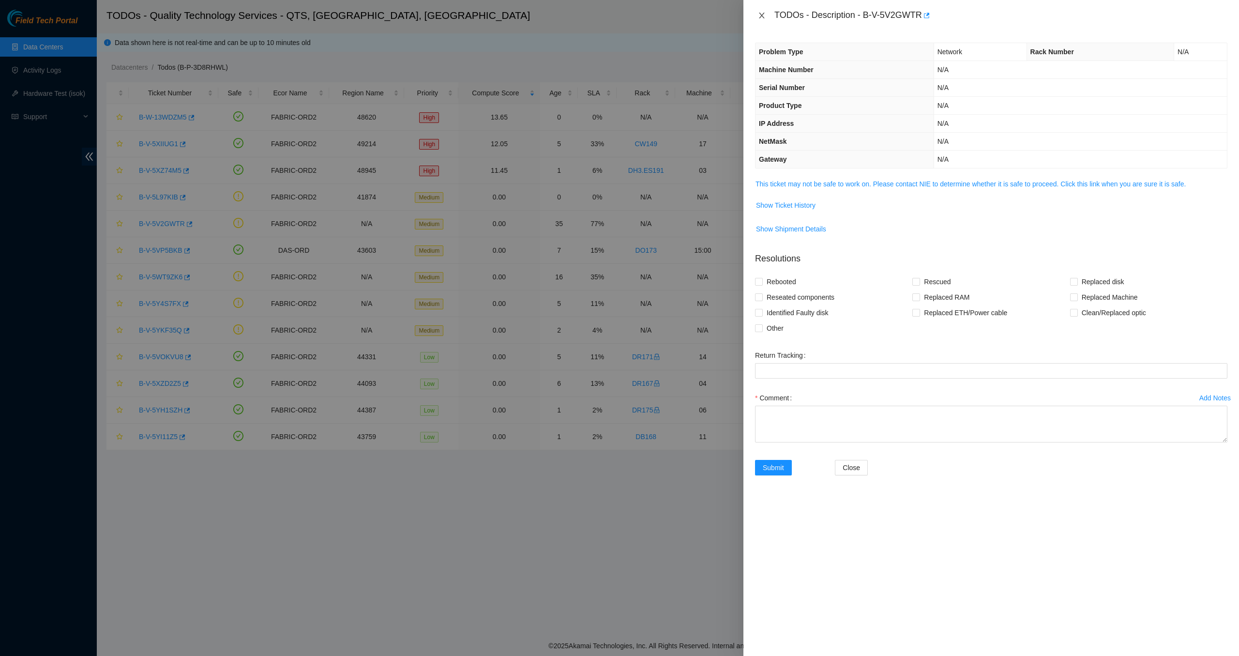
click at [764, 17] on icon "close" at bounding box center [762, 16] width 8 height 8
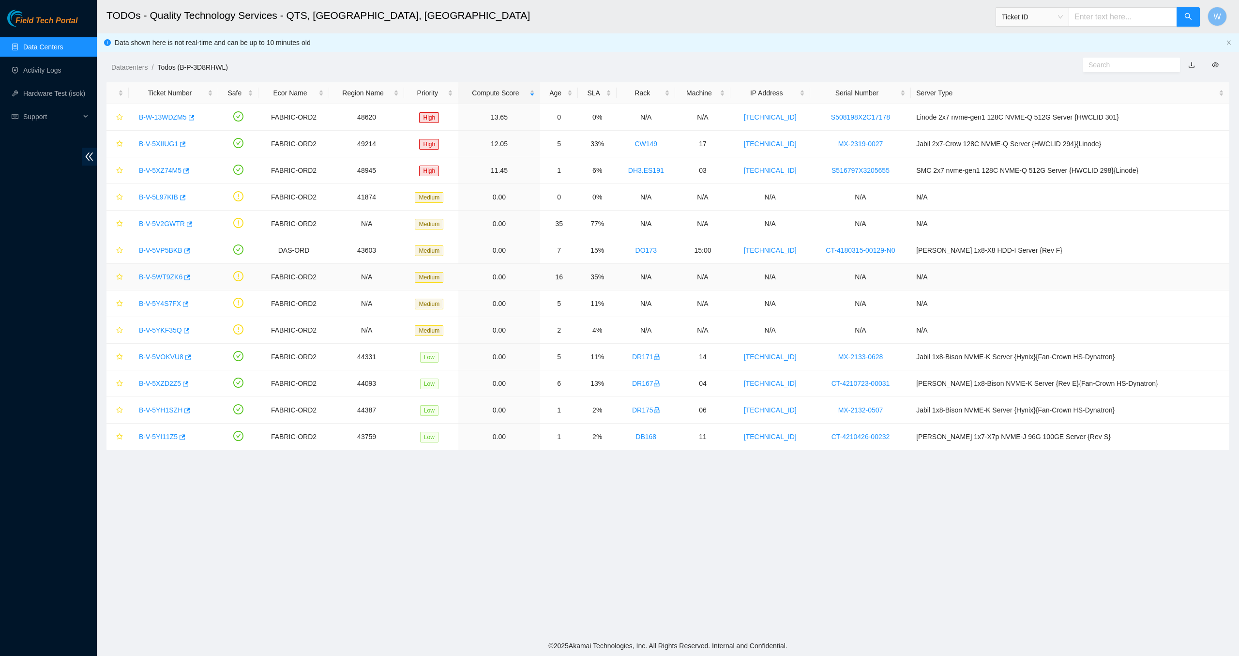
click at [172, 280] on link "B-V-5WT9ZK6" at bounding box center [161, 277] width 44 height 8
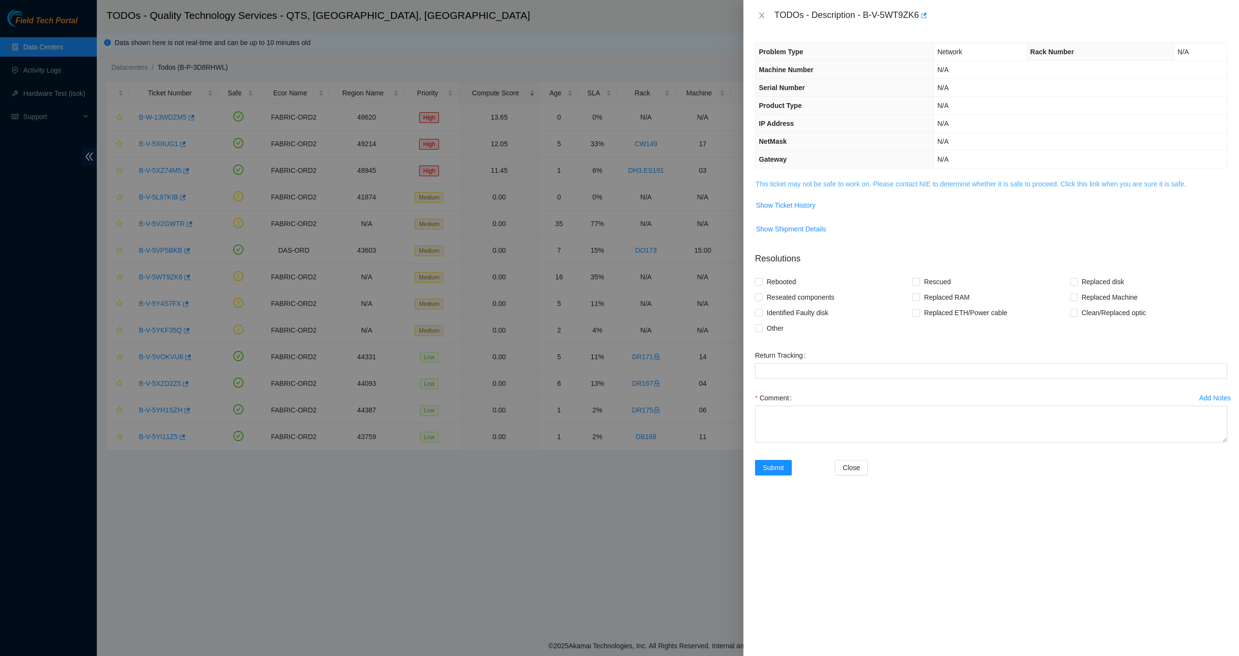
click at [959, 183] on link "This ticket may not be safe to work on. Please contact NIE to determine whether…" at bounding box center [971, 184] width 430 height 8
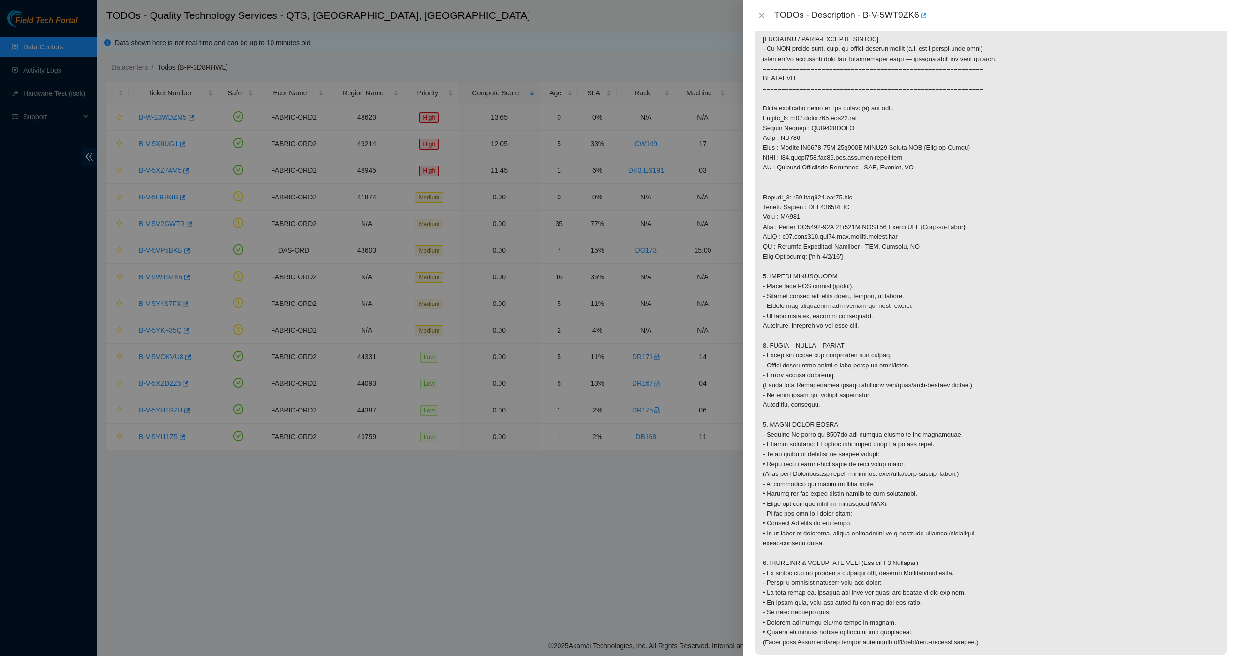
scroll to position [502, 0]
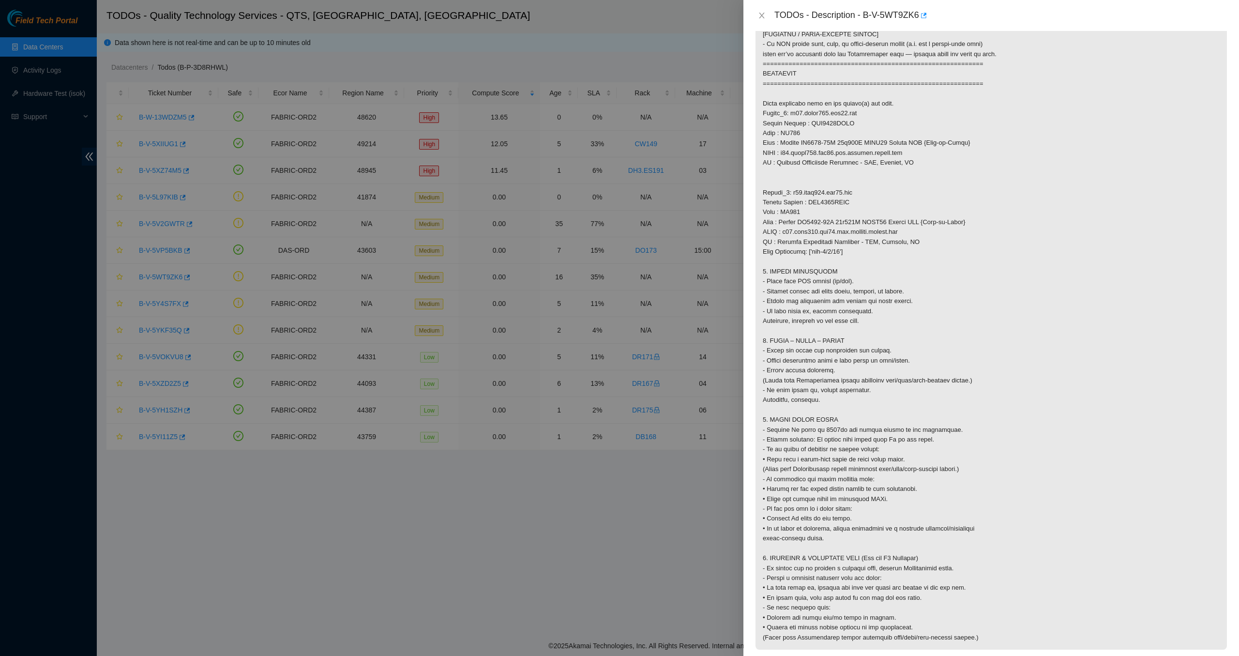
click at [1221, 463] on div "Problem Type Network Rack Number N/A Machine Number N/A Serial Number N/A Produ…" at bounding box center [991, 343] width 496 height 625
click at [1203, 459] on p at bounding box center [991, 162] width 471 height 973
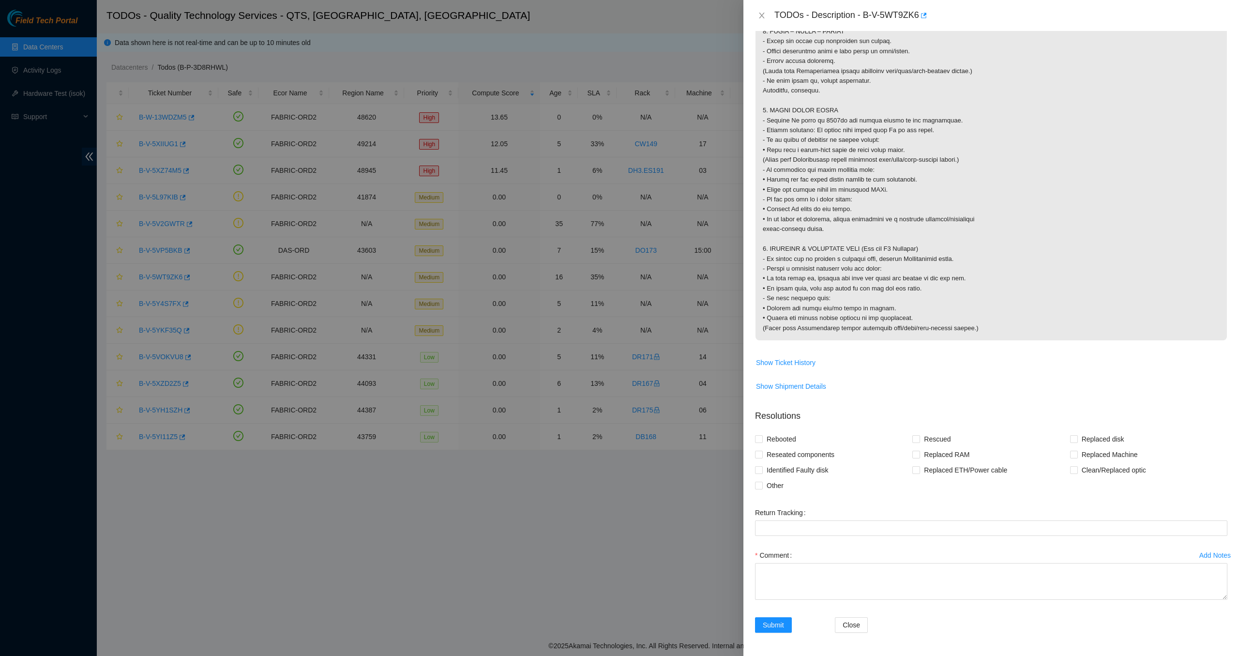
scroll to position [832, 0]
click at [765, 15] on icon "close" at bounding box center [762, 16] width 8 height 8
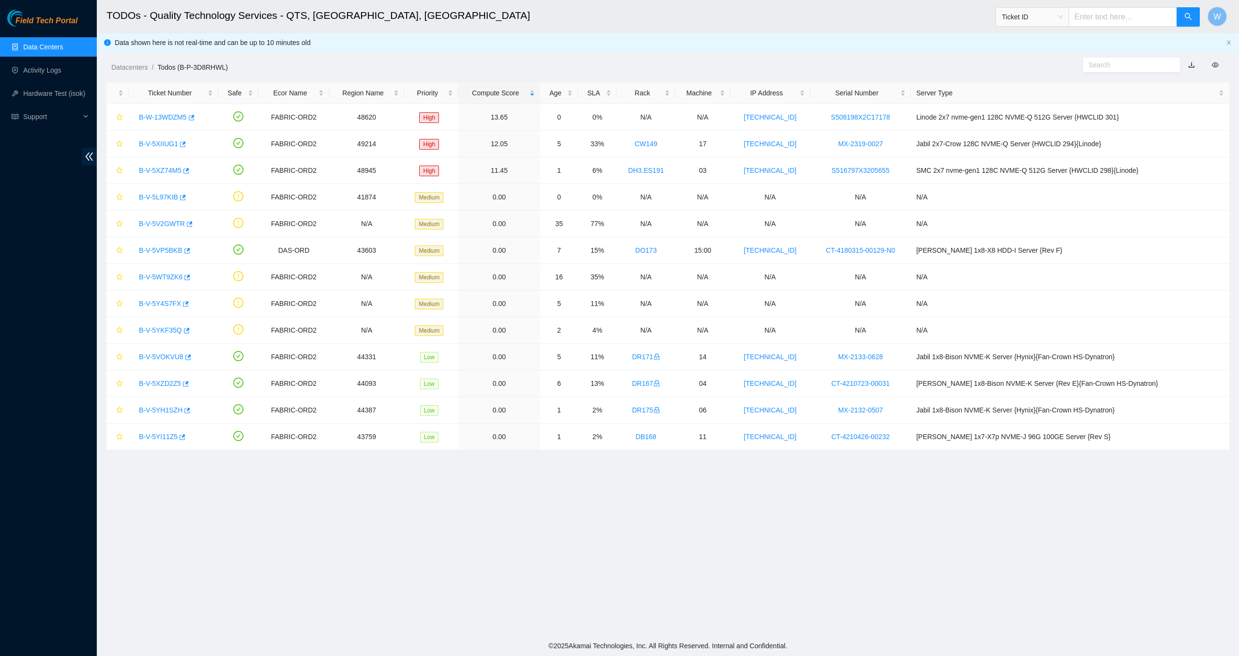
scroll to position [0, 0]
click at [51, 117] on span "Support" at bounding box center [51, 116] width 57 height 19
click at [49, 164] on link "FT Training" at bounding box center [40, 163] width 34 height 8
